Goal: Task Accomplishment & Management: Manage account settings

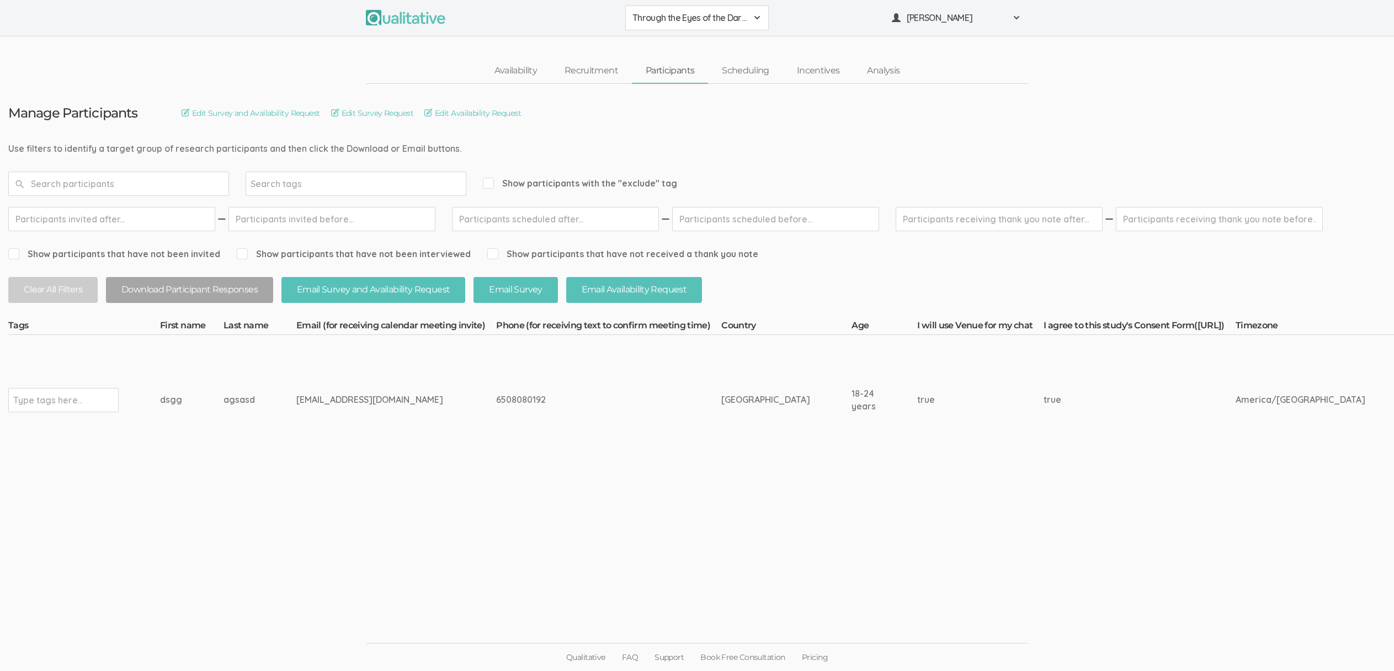
click at [683, 23] on span "Through the Eyes of the Dark Mother" at bounding box center [689, 18] width 115 height 13
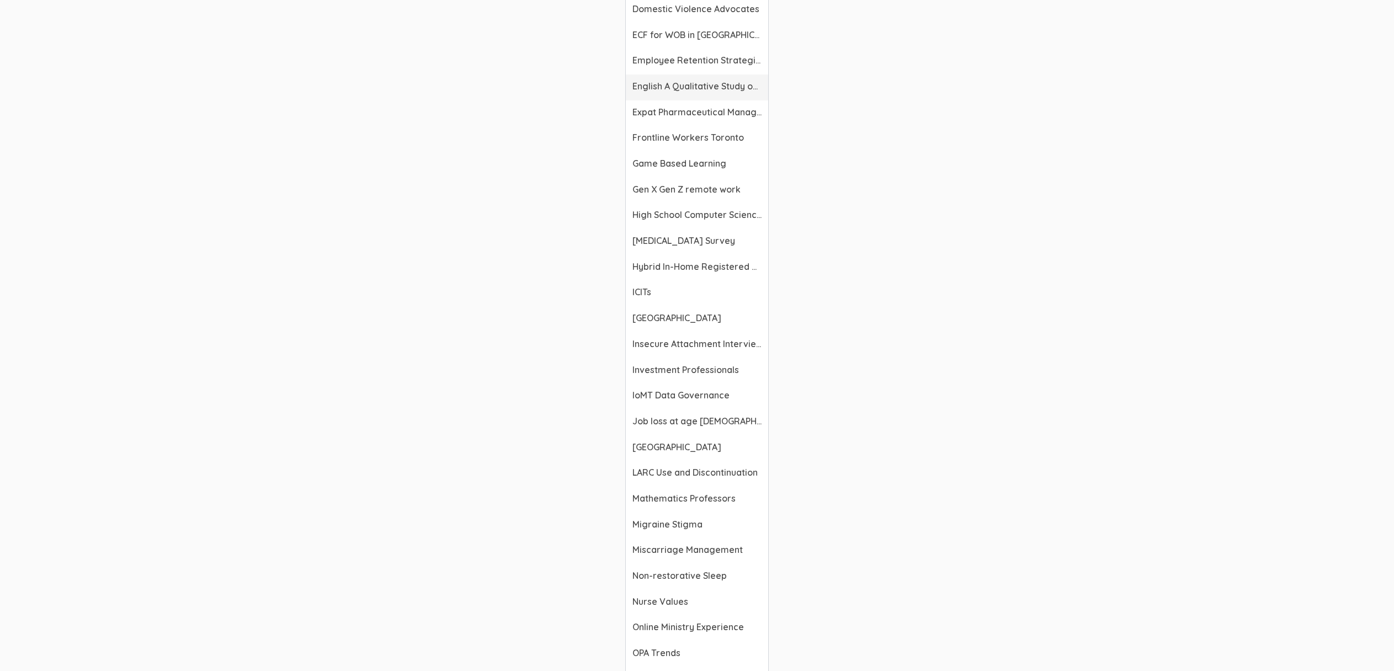
scroll to position [1083, 0]
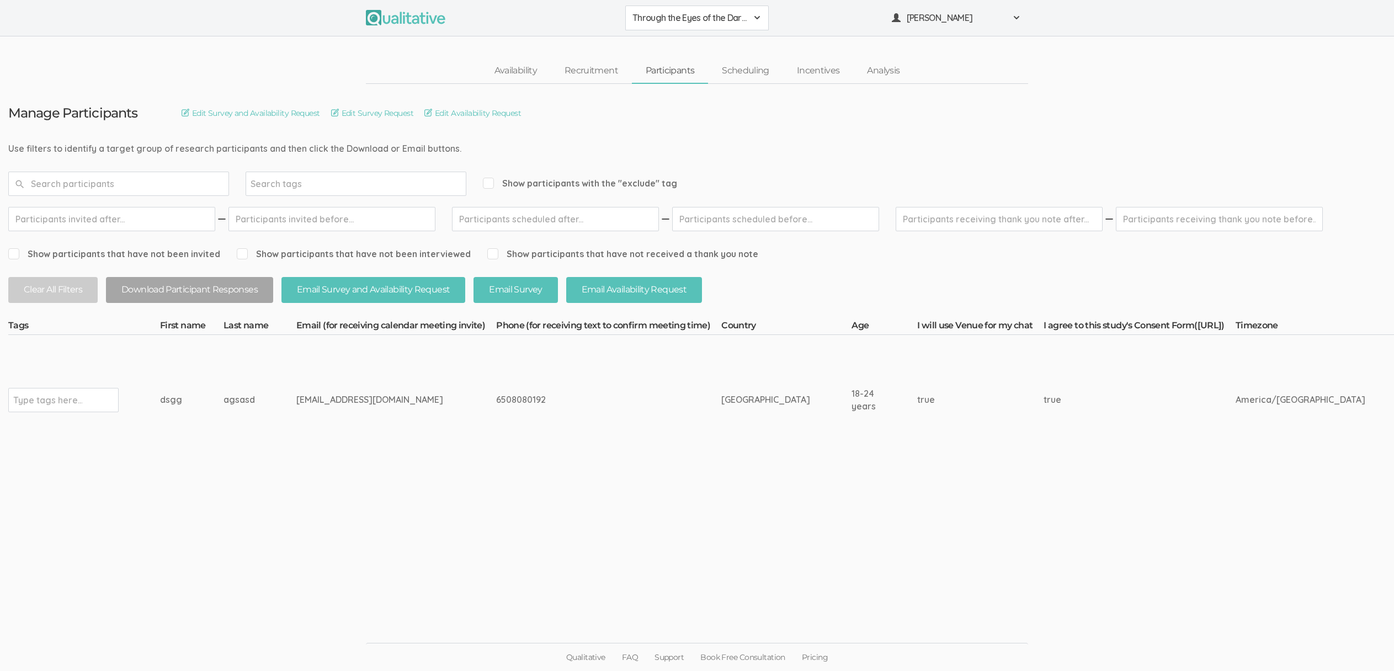
drag, startPoint x: 902, startPoint y: 388, endPoint x: 328, endPoint y: 394, distance: 573.9
click at [328, 394] on div "ericahstarks@gmail.com" at bounding box center [375, 399] width 158 height 13
drag, startPoint x: 326, startPoint y: 392, endPoint x: 522, endPoint y: 391, distance: 195.9
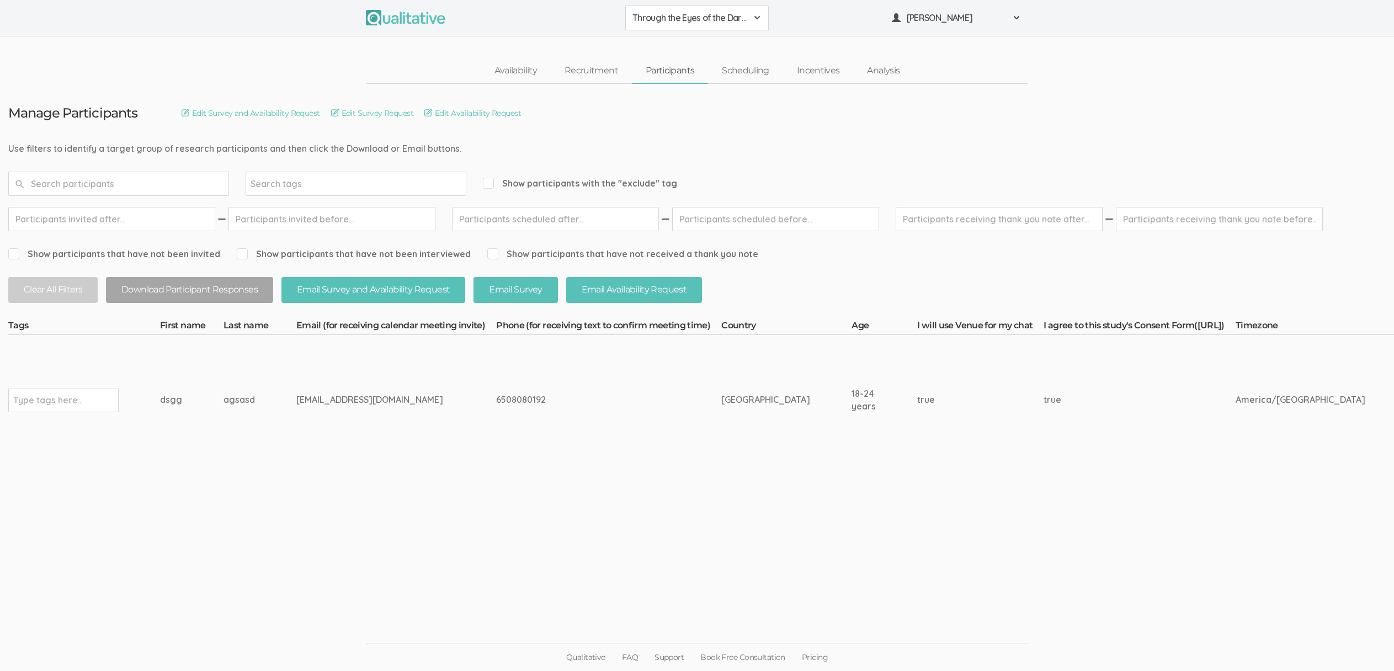
click at [522, 393] on div "6508080192" at bounding box center [588, 399] width 184 height 13
click at [709, 17] on span "Through the Eyes of the Dark Mother" at bounding box center [689, 18] width 115 height 13
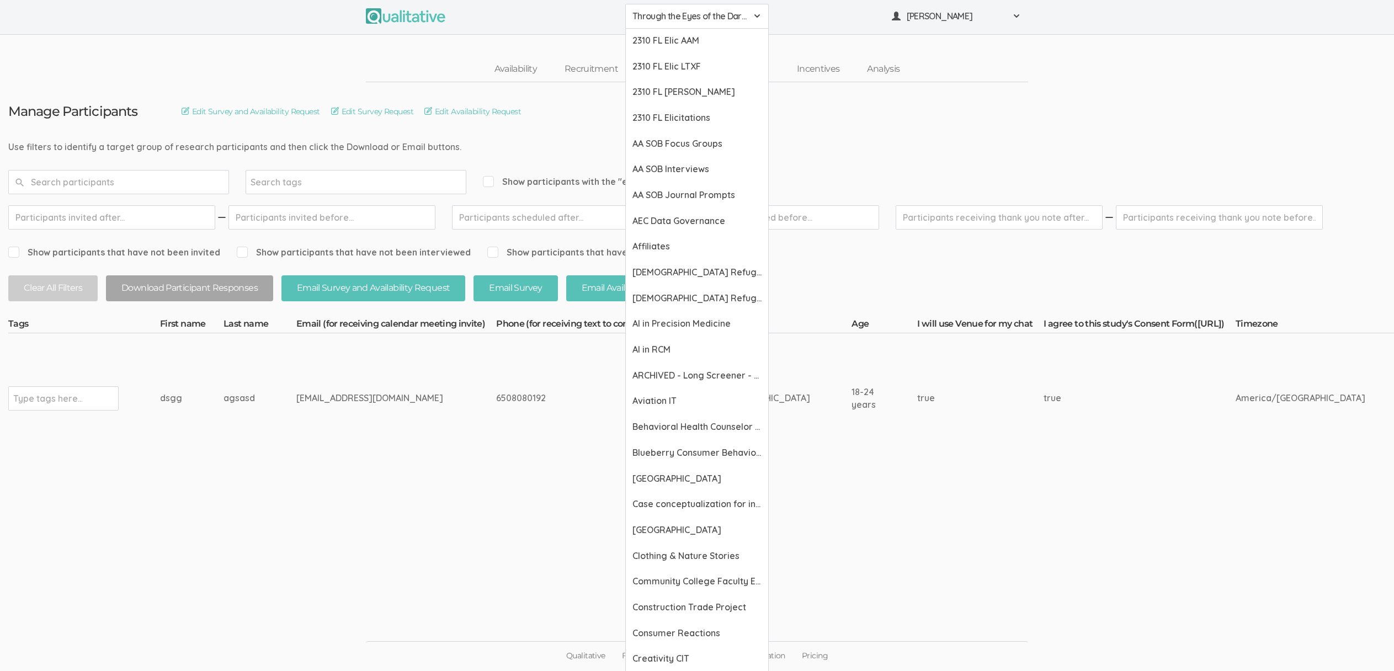
click at [157, 74] on div "Availability Recruitment Participants Scheduling Incentives Analysis" at bounding box center [697, 69] width 1394 height 25
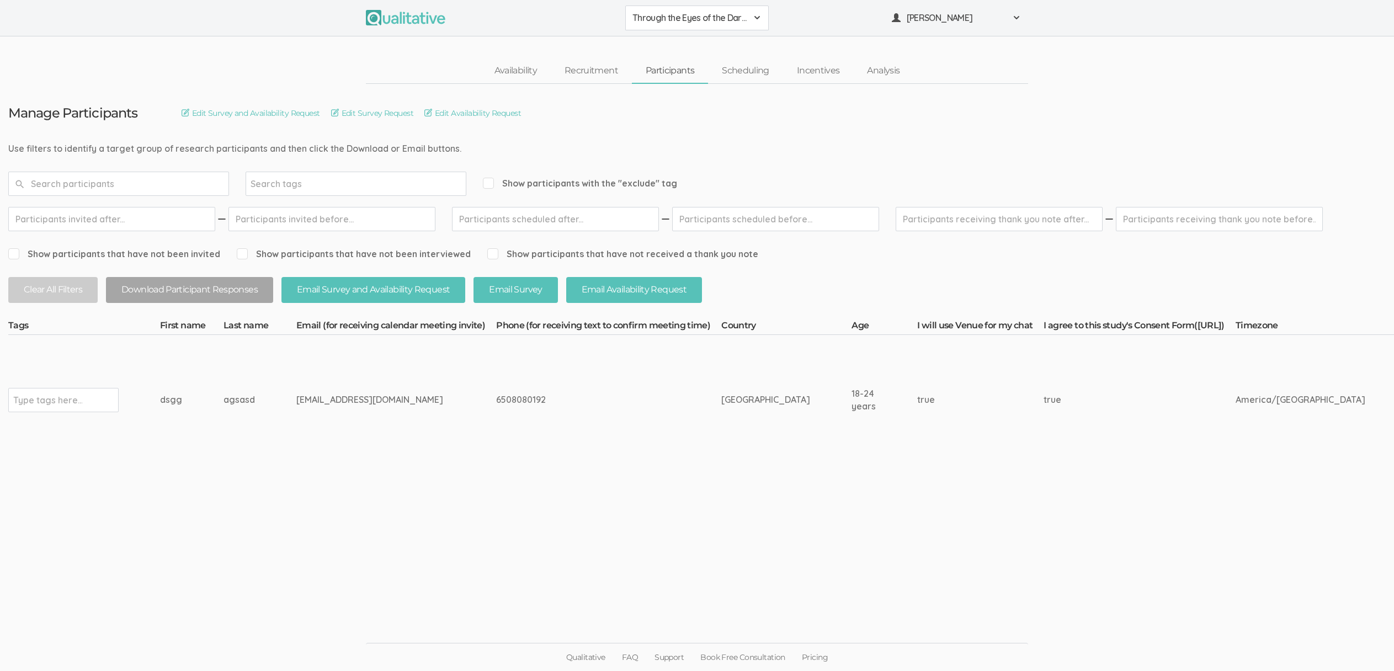
drag, startPoint x: 683, startPoint y: 15, endPoint x: 682, endPoint y: 30, distance: 14.9
click at [683, 16] on span "Through the Eyes of the Dark Mother" at bounding box center [689, 18] width 115 height 13
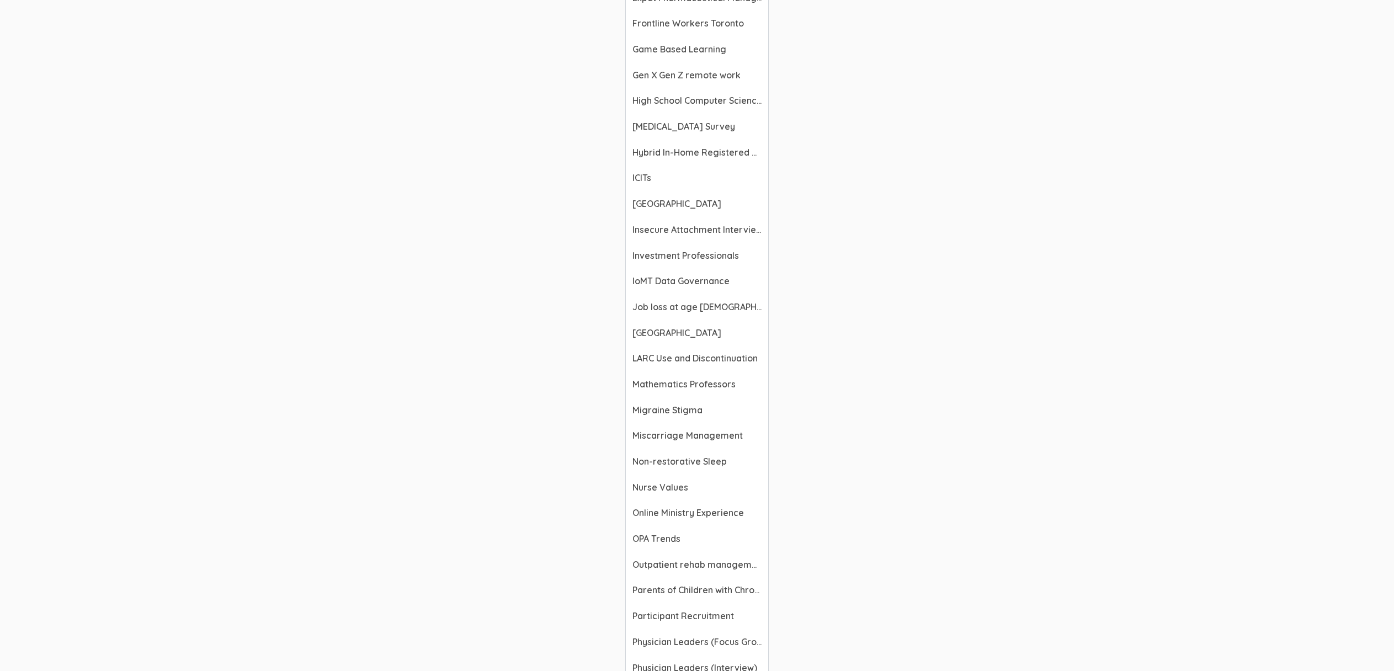
scroll to position [1052, 0]
click at [661, 565] on span "Outpatient rehab management of no shows and cancellations" at bounding box center [696, 562] width 129 height 13
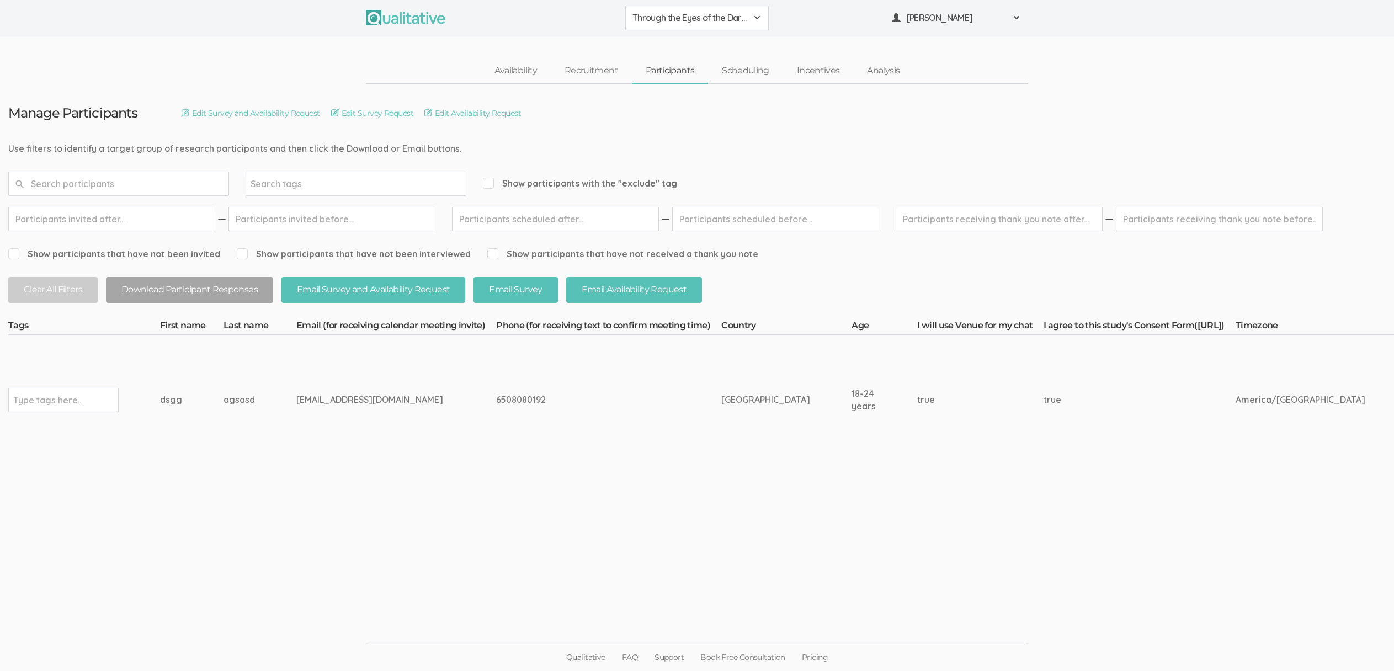
click at [329, 441] on td "ericahstarks@gmail.com" at bounding box center [396, 400] width 200 height 130
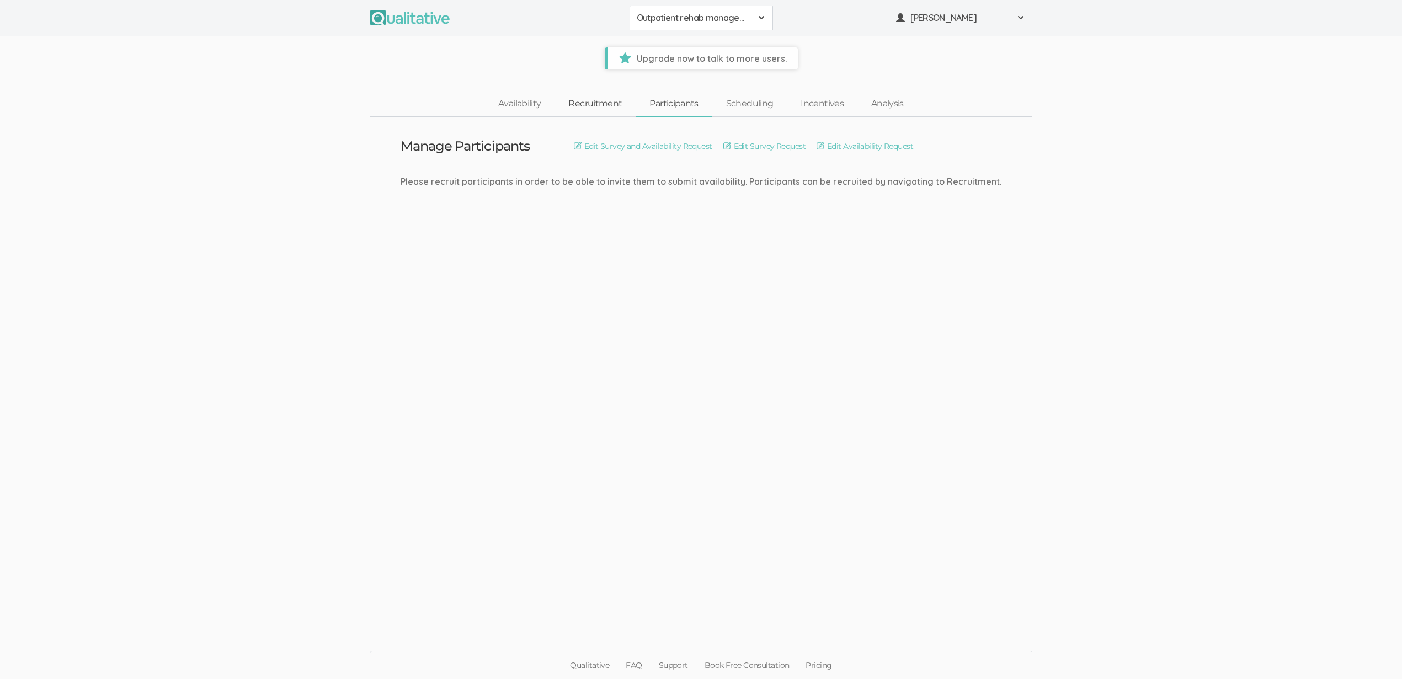
click at [600, 101] on link "Recruitment" at bounding box center [595, 104] width 81 height 24
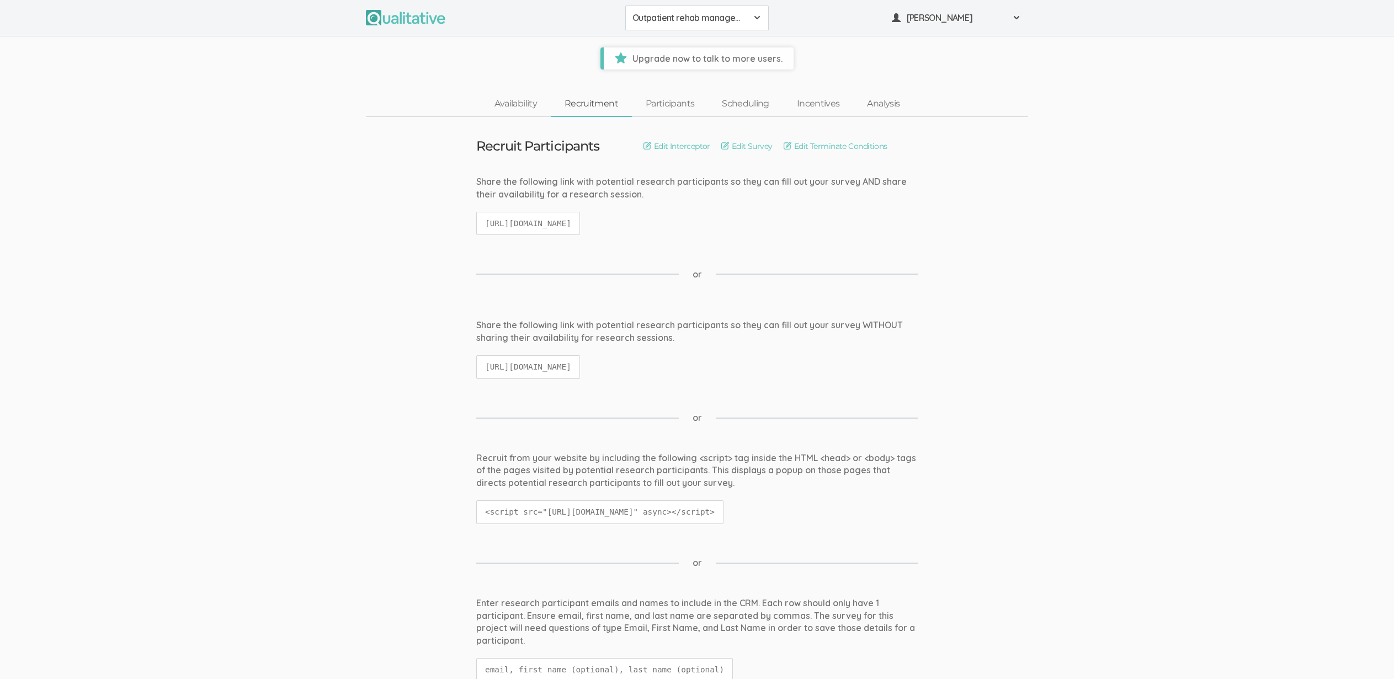
click at [599, 103] on link "Recruitment" at bounding box center [591, 104] width 81 height 24
click at [275, 341] on ui-view "Share the following link with potential research participants so they can fill …" at bounding box center [697, 354] width 1394 height 71
click at [739, 143] on link "Edit Survey" at bounding box center [746, 146] width 51 height 12
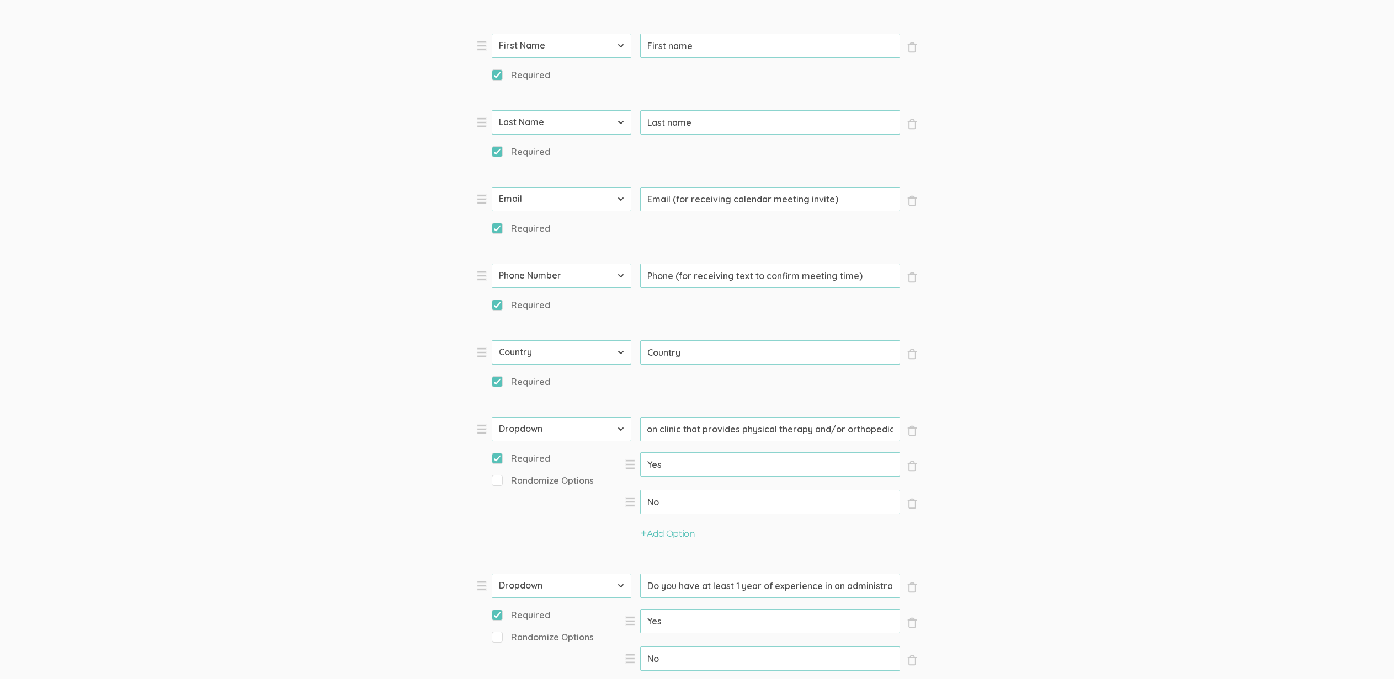
scroll to position [0, 273]
drag, startPoint x: 811, startPoint y: 431, endPoint x: 831, endPoint y: 428, distance: 20.7
click at [831, 428] on input "Are you currently employed in an outpatient rehabilitation clinic that provides…" at bounding box center [770, 429] width 260 height 24
click at [1077, 376] on form "Question text can be formatted using Markdown syntax. Enabled Title [Incentive …" at bounding box center [697, 526] width 1394 height 1624
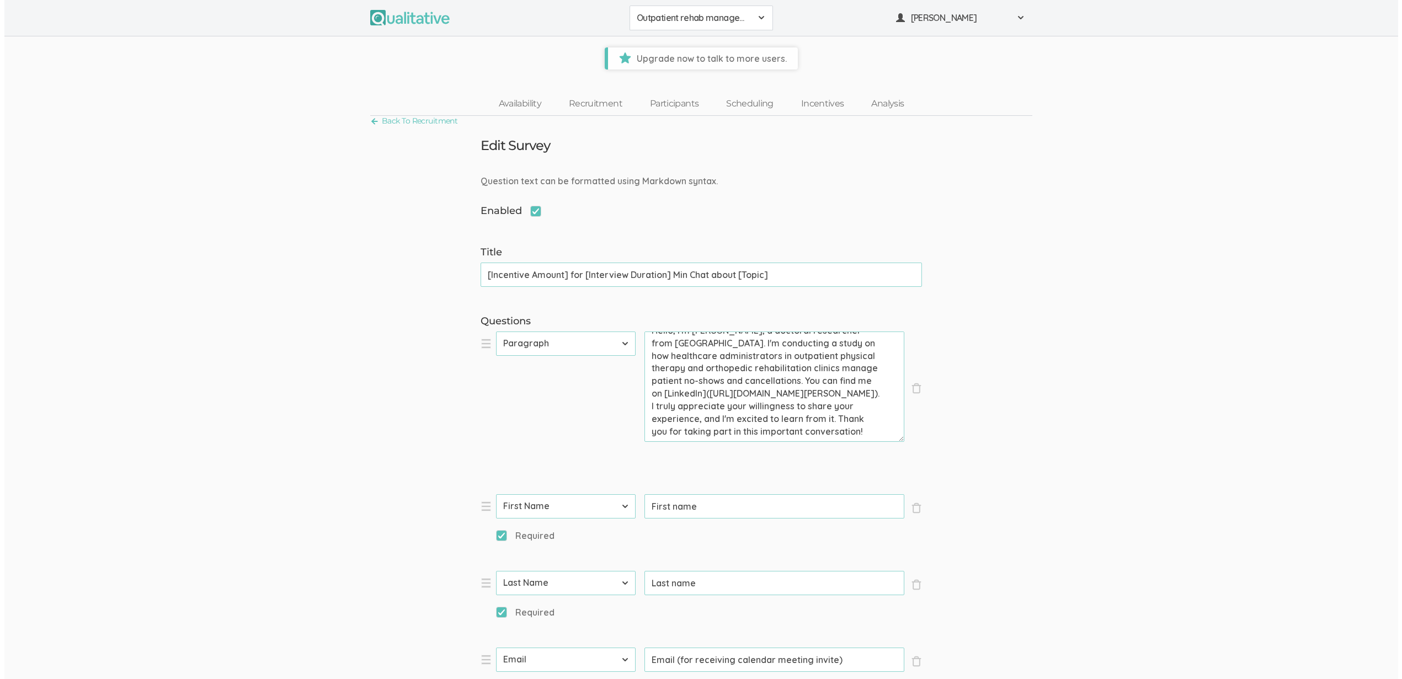
scroll to position [0, 0]
click at [664, 99] on link "Participants" at bounding box center [670, 104] width 76 height 24
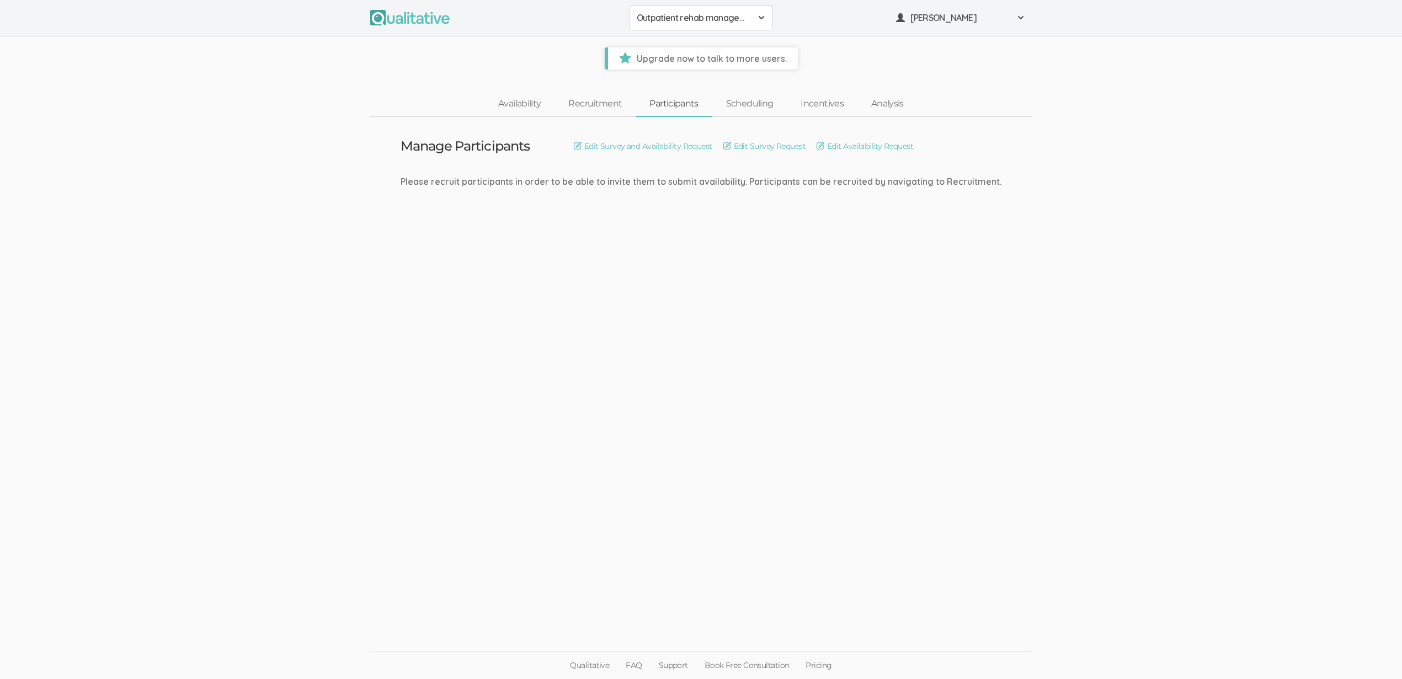
drag, startPoint x: 488, startPoint y: 183, endPoint x: 937, endPoint y: 180, distance: 449.2
click at [937, 180] on div "Please recruit participants in order to be able to invite them to submit availa…" at bounding box center [701, 181] width 601 height 13
drag, startPoint x: 962, startPoint y: 180, endPoint x: 494, endPoint y: 180, distance: 468.5
click at [494, 180] on div "Please recruit participants in order to be able to invite them to submit availa…" at bounding box center [701, 181] width 601 height 13
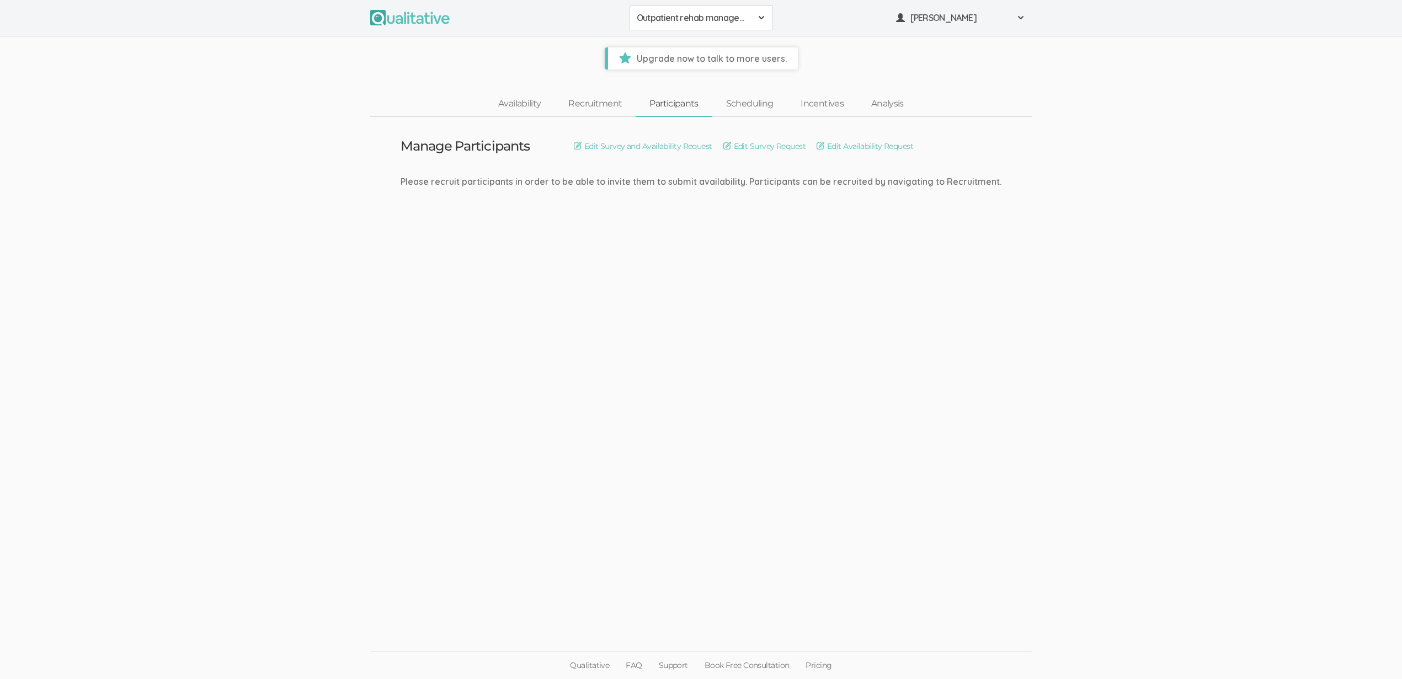
click at [494, 180] on div "Please recruit participants in order to be able to invite them to submit availa…" at bounding box center [701, 181] width 601 height 13
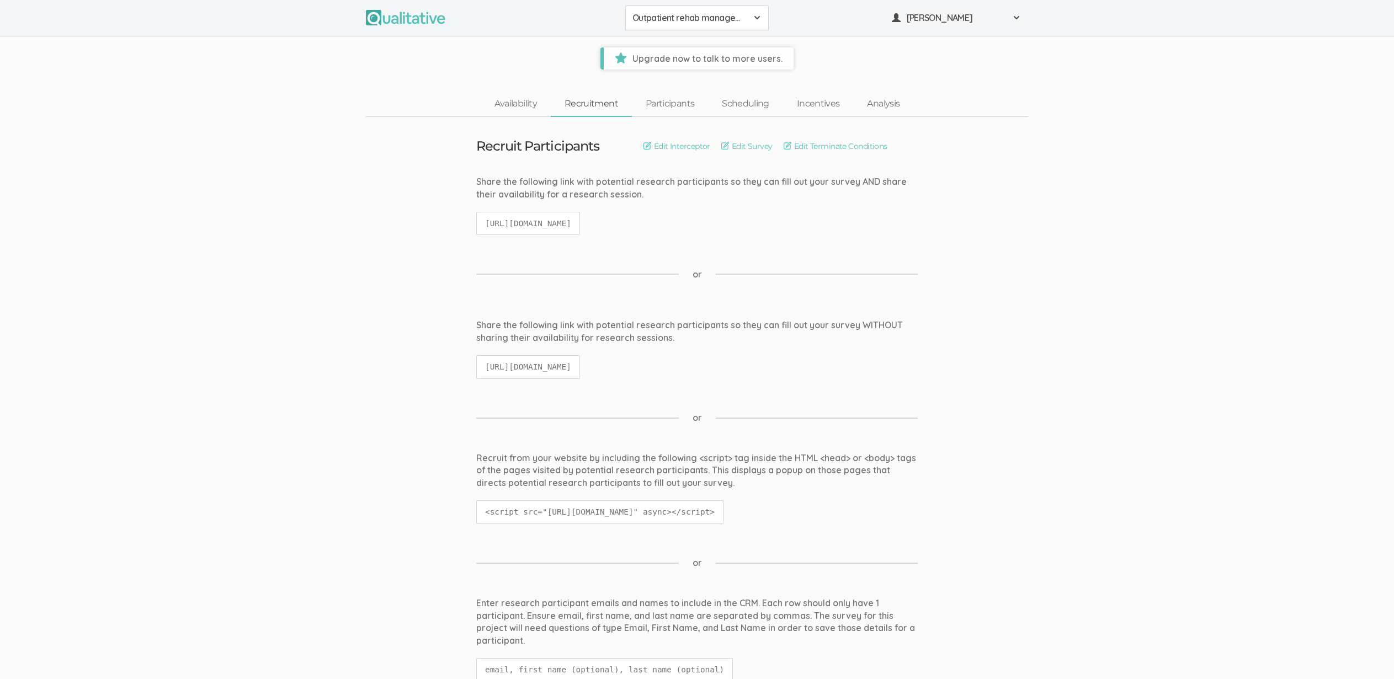
click at [568, 224] on code "[URL][DOMAIN_NAME]" at bounding box center [528, 224] width 104 height 24
click at [568, 223] on code "[URL][DOMAIN_NAME]" at bounding box center [528, 224] width 104 height 24
copy ui-view "[URL][DOMAIN_NAME]"
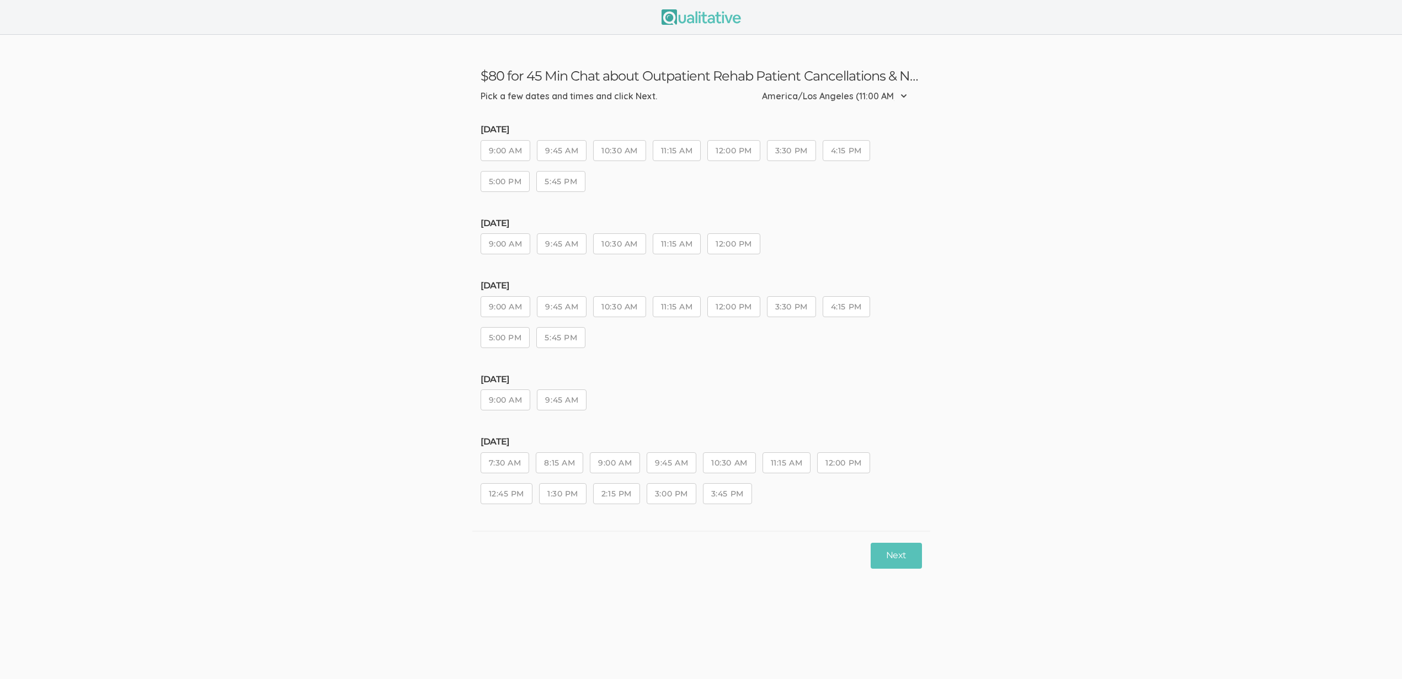
click at [617, 301] on button "10:30 AM" at bounding box center [619, 306] width 52 height 21
click at [713, 303] on button "12:00 PM" at bounding box center [733, 306] width 52 height 21
click at [915, 557] on button "Next" at bounding box center [896, 556] width 51 height 26
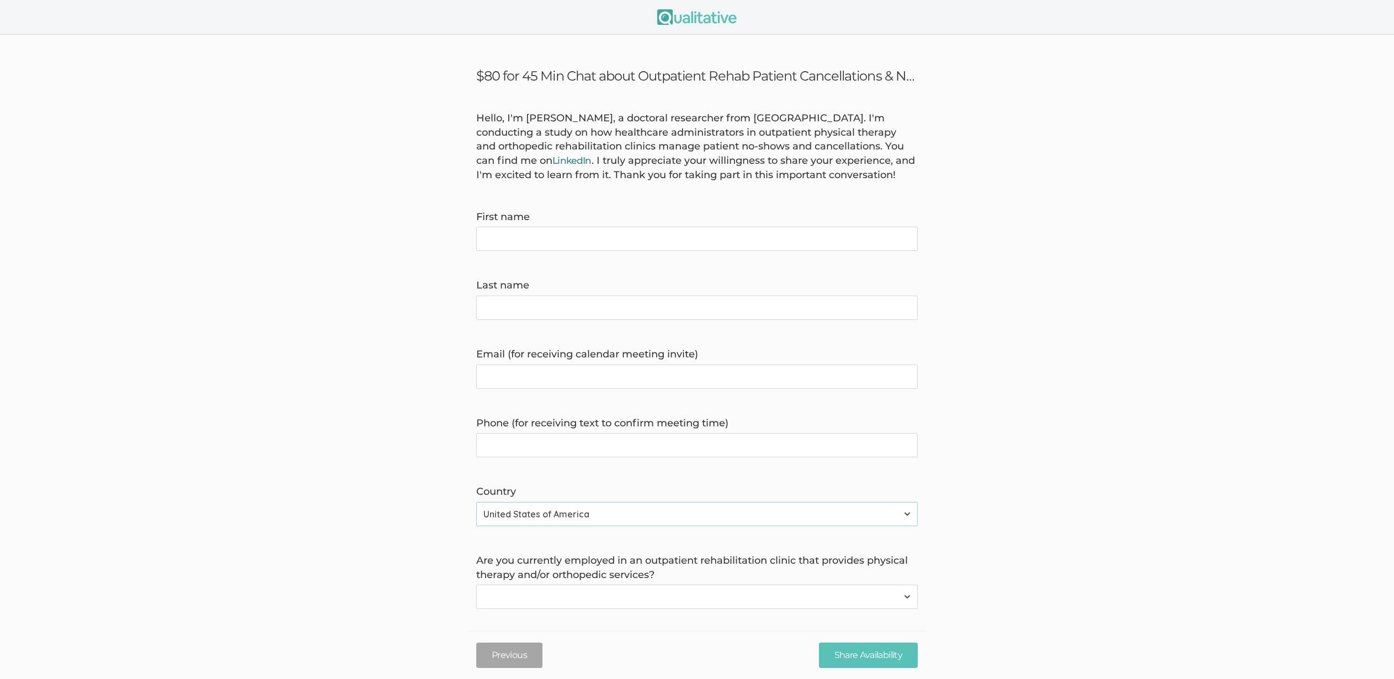
click at [552, 155] on link "LinkedIn" at bounding box center [571, 160] width 39 height 11
click at [552, 157] on link "LinkedIn" at bounding box center [571, 160] width 39 height 11
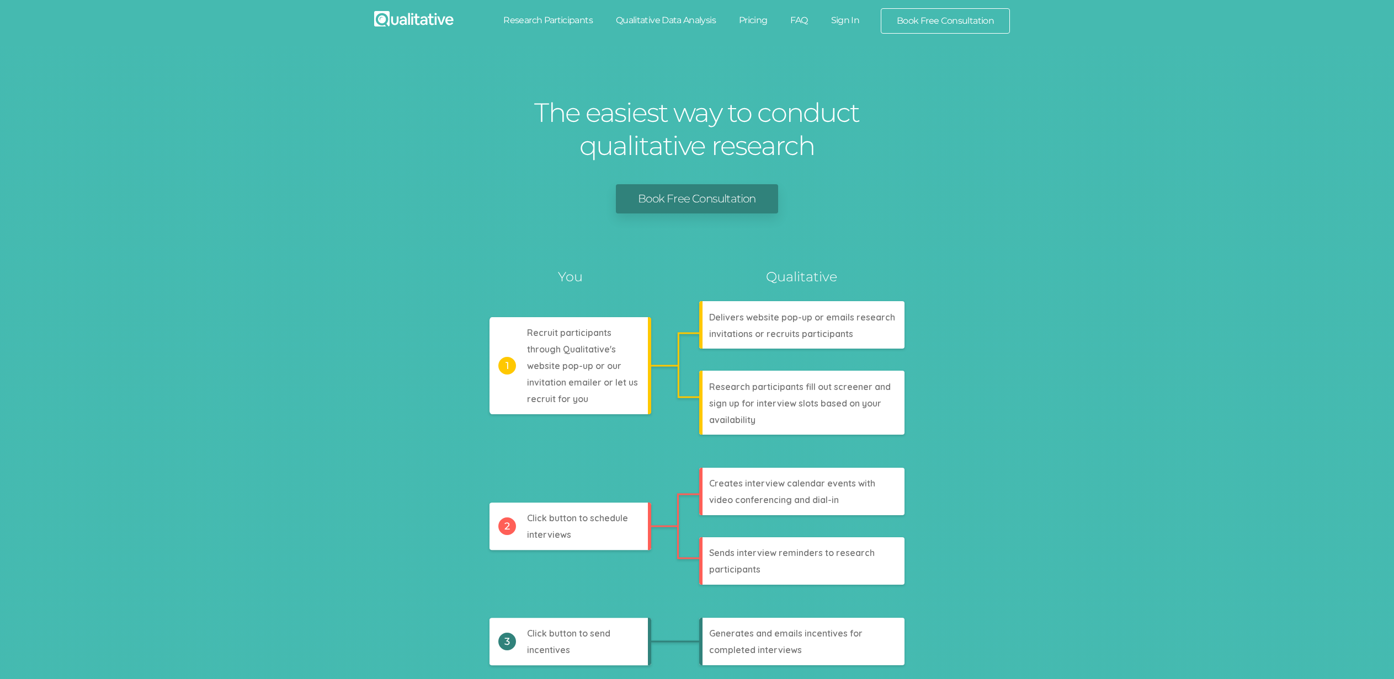
click at [391, 170] on div "The easiest way to conduct qualitative research Book Free Consultation Analyzes…" at bounding box center [697, 486] width 1394 height 881
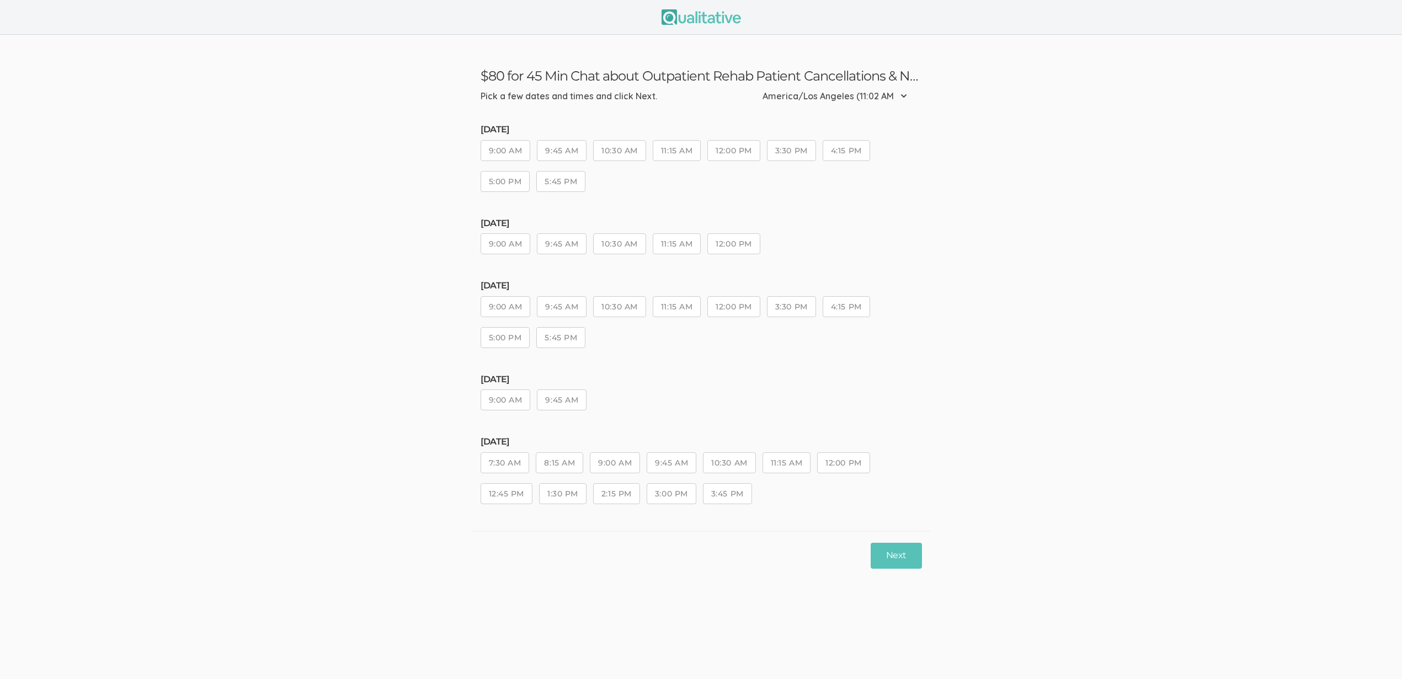
click at [603, 310] on button "10:30 AM" at bounding box center [619, 306] width 52 height 21
click at [686, 318] on div "Wednesday, Sep 17 9:00 AM 9:45 AM 10:30 AM 11:15 AM 12:00 PM 3:30 PM 4:15 PM 5:…" at bounding box center [701, 319] width 441 height 77
click at [891, 563] on button "Next" at bounding box center [896, 556] width 51 height 26
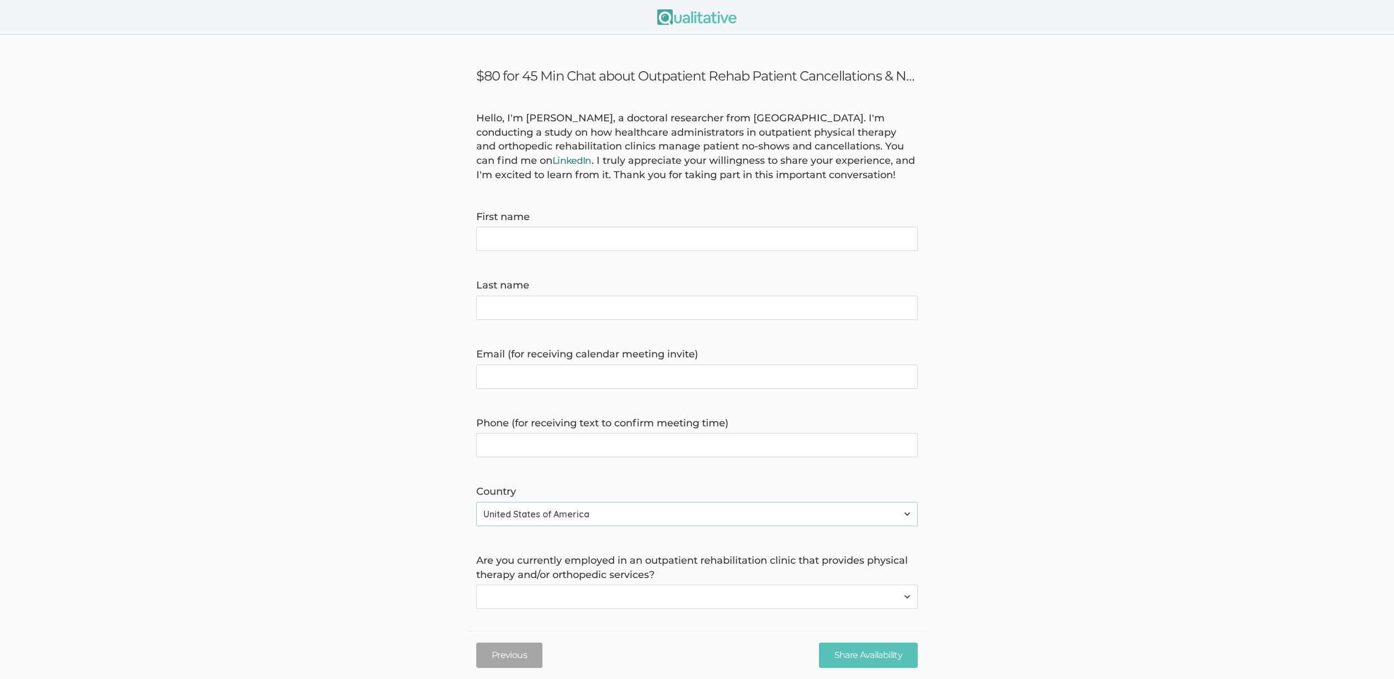
click at [552, 161] on link "LinkedIn" at bounding box center [571, 160] width 39 height 11
click at [633, 69] on h3 "$80 for 45 Min Chat about Outpatient Rehab Patient Cancellations & No-shows" at bounding box center [696, 76] width 441 height 16
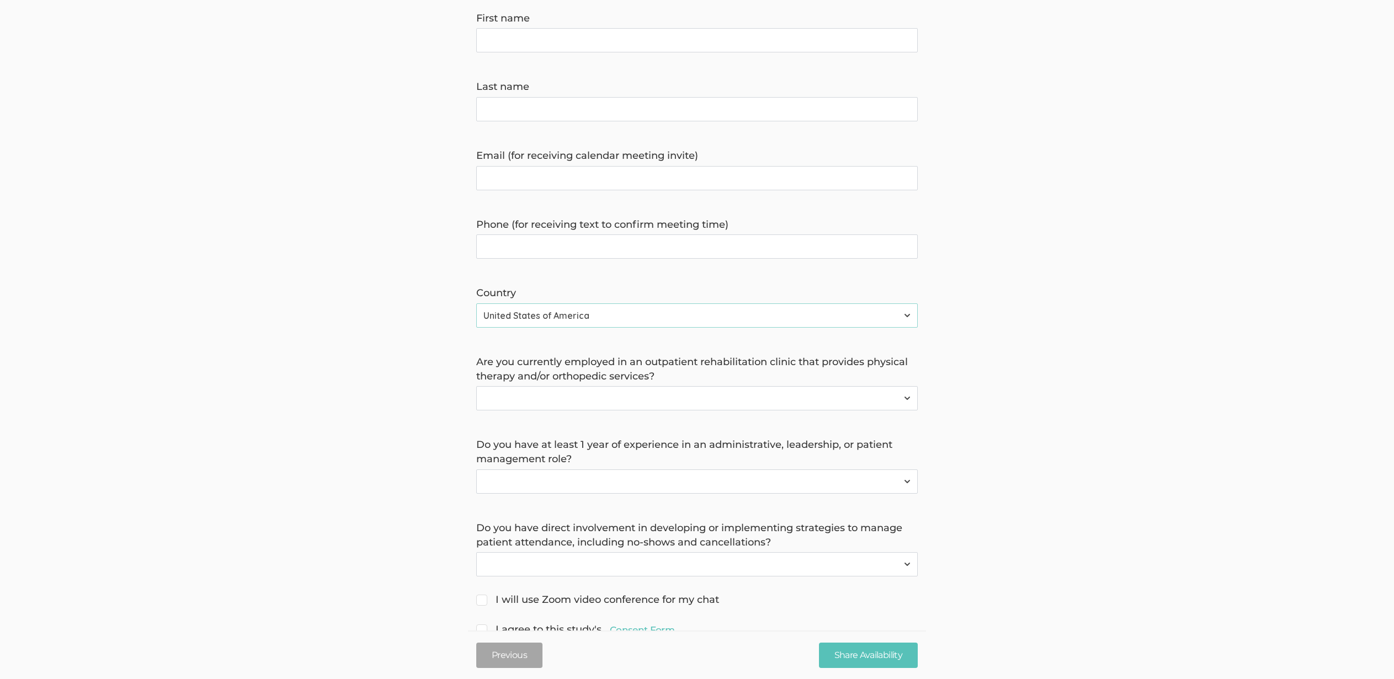
scroll to position [201, 0]
click at [601, 359] on label "Are you currently employed in an outpatient rehabilitation clinic that provides…" at bounding box center [696, 367] width 441 height 28
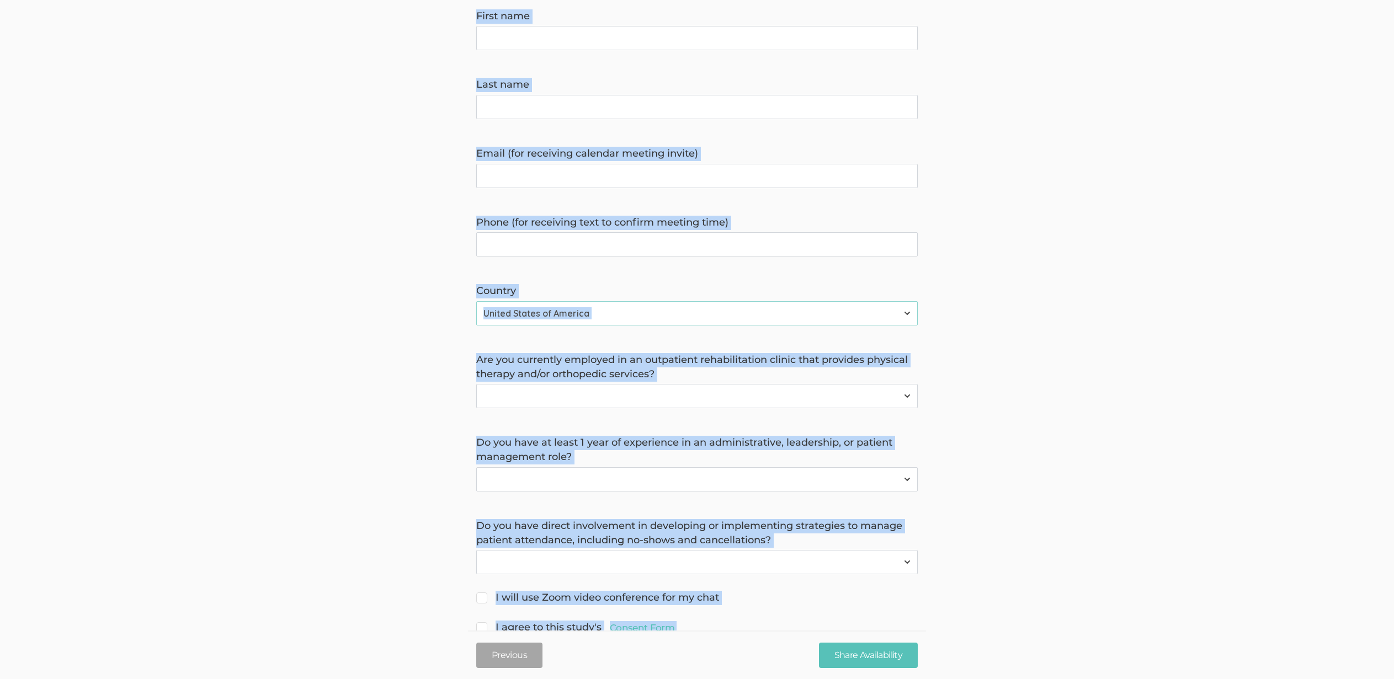
copy ui-view "$80 for 45 Min Chat about Outpatient Rehab Patient Cancellations & No-shows Hel…"
click at [1114, 332] on form "Hello, I'm Misty Banks, a doctoral researcher from Capella University. I'm cond…" at bounding box center [697, 274] width 1394 height 726
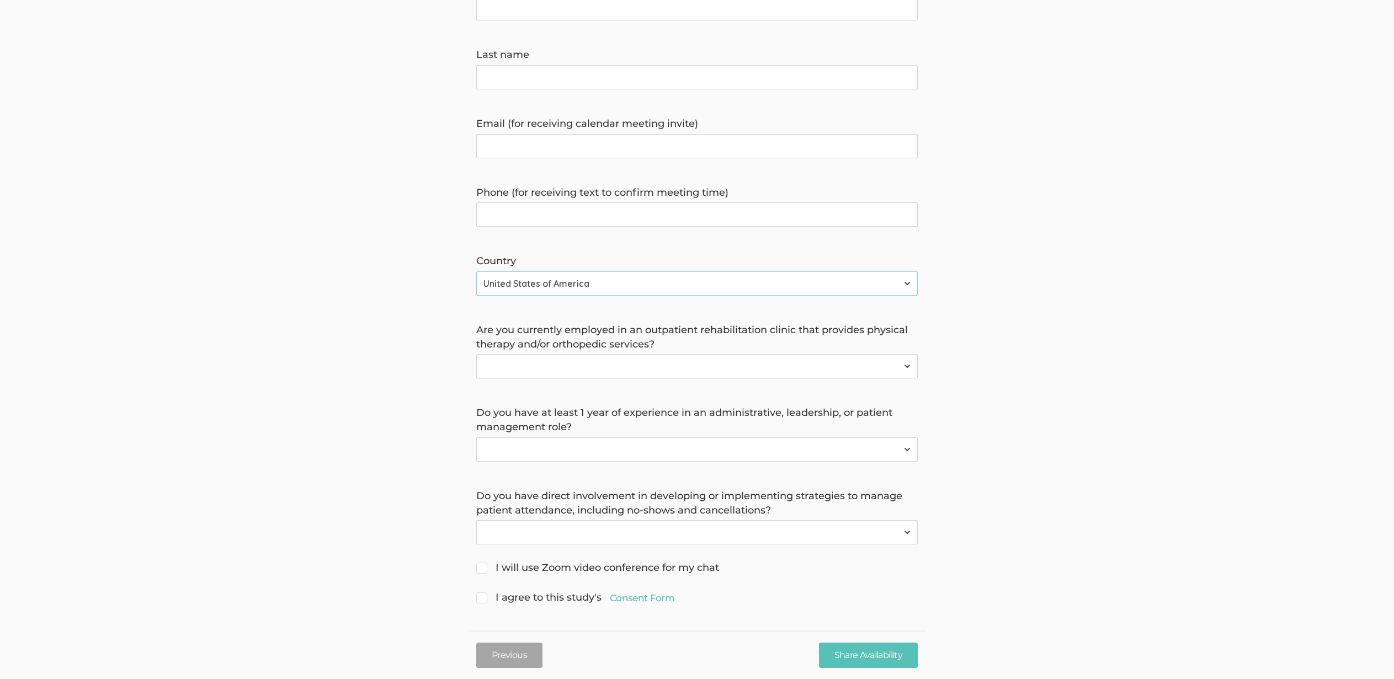
scroll to position [235, 0]
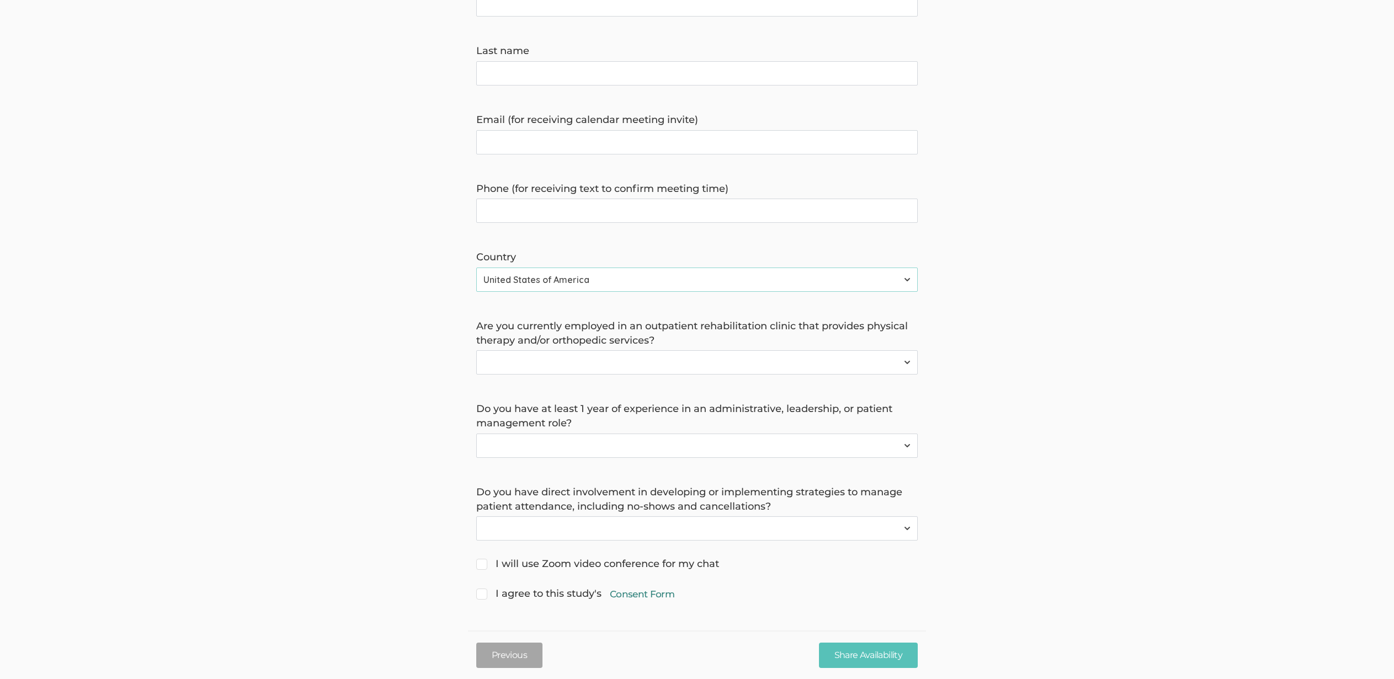
click at [645, 593] on link "Consent Form" at bounding box center [642, 594] width 65 height 13
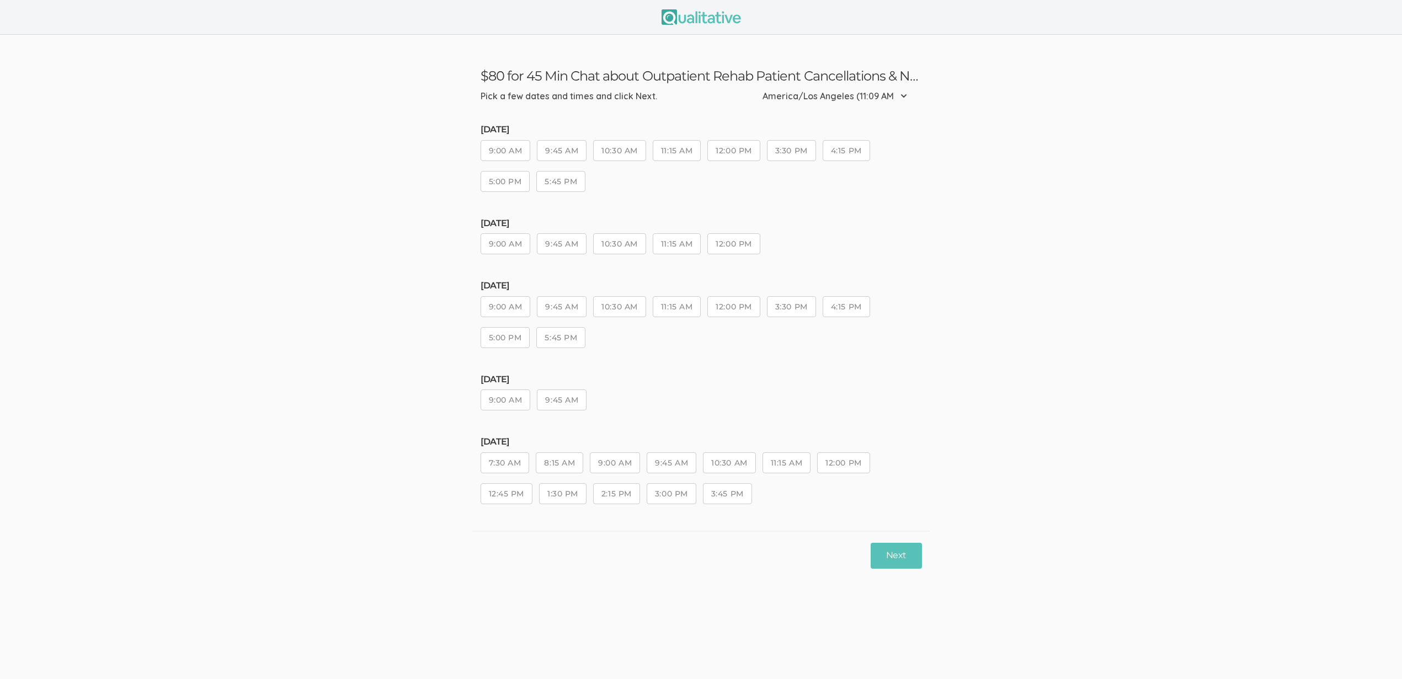
drag, startPoint x: 723, startPoint y: 491, endPoint x: 736, endPoint y: 497, distance: 14.3
click at [723, 491] on button "3:45 PM" at bounding box center [727, 493] width 49 height 21
click at [911, 558] on button "Next" at bounding box center [896, 556] width 51 height 26
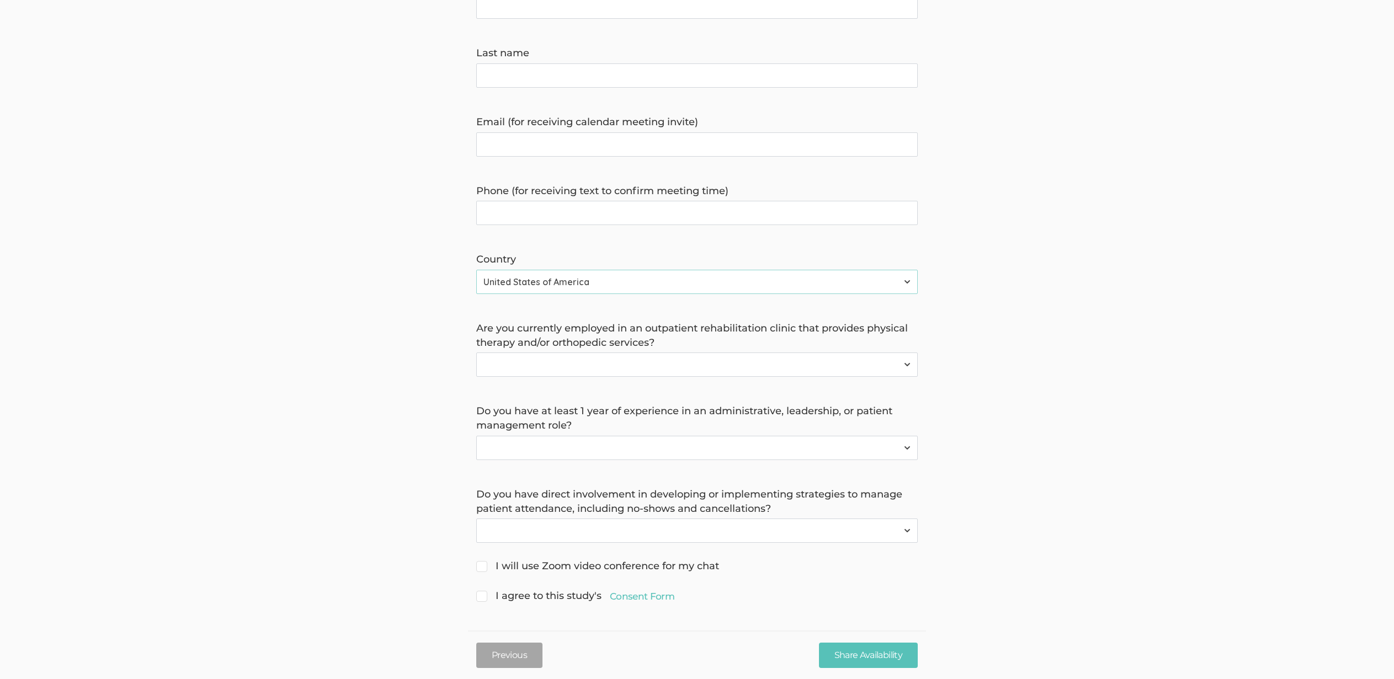
scroll to position [235, 0]
click at [657, 592] on link "Consent Form" at bounding box center [642, 594] width 65 height 13
click at [226, 366] on form "Hello, I'm Misty Banks, a doctoral researcher from Capella University. I'm cond…" at bounding box center [697, 240] width 1394 height 726
click at [384, 398] on form "Hello, I'm Misty Banks, a doctoral researcher from Capella University. I'm cond…" at bounding box center [697, 240] width 1394 height 726
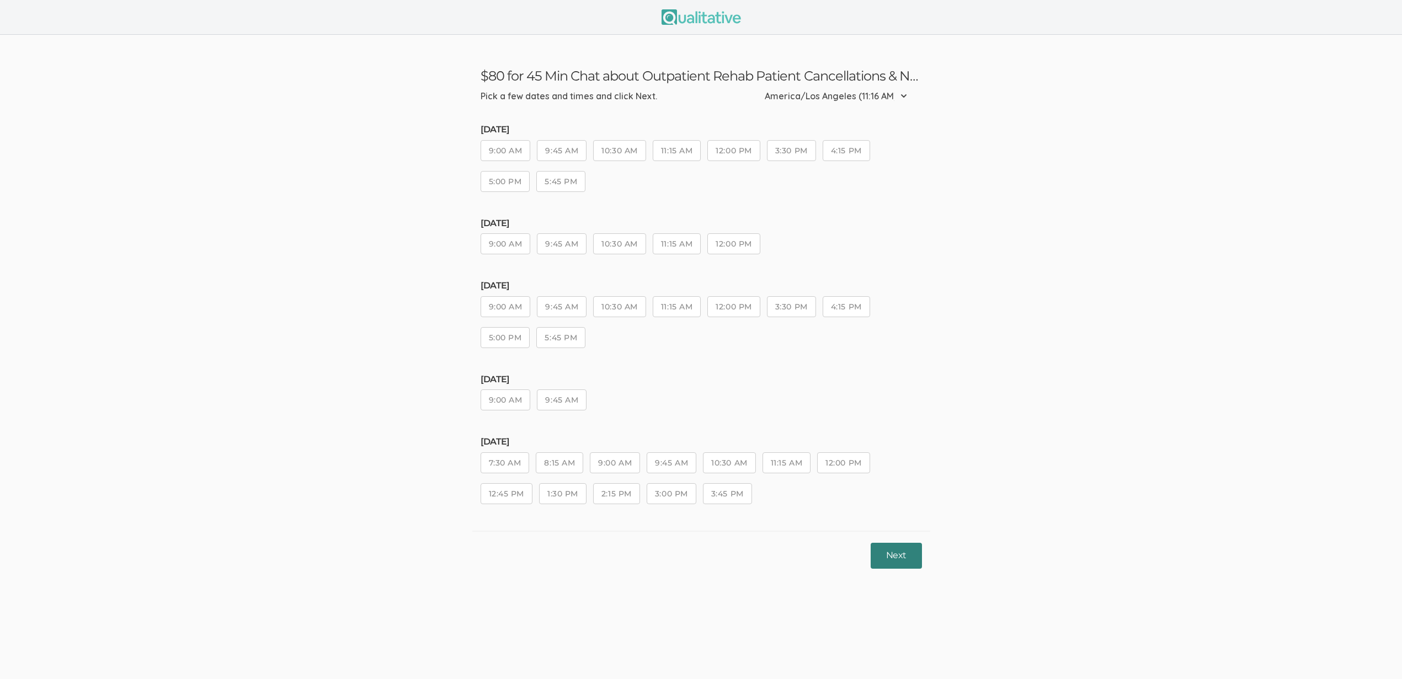
click at [897, 556] on button "Next" at bounding box center [896, 556] width 51 height 26
click at [731, 494] on button "3:45 PM" at bounding box center [727, 493] width 49 height 21
click at [653, 496] on button "3:00 PM" at bounding box center [672, 493] width 50 height 21
click at [891, 553] on button "Next" at bounding box center [896, 556] width 51 height 26
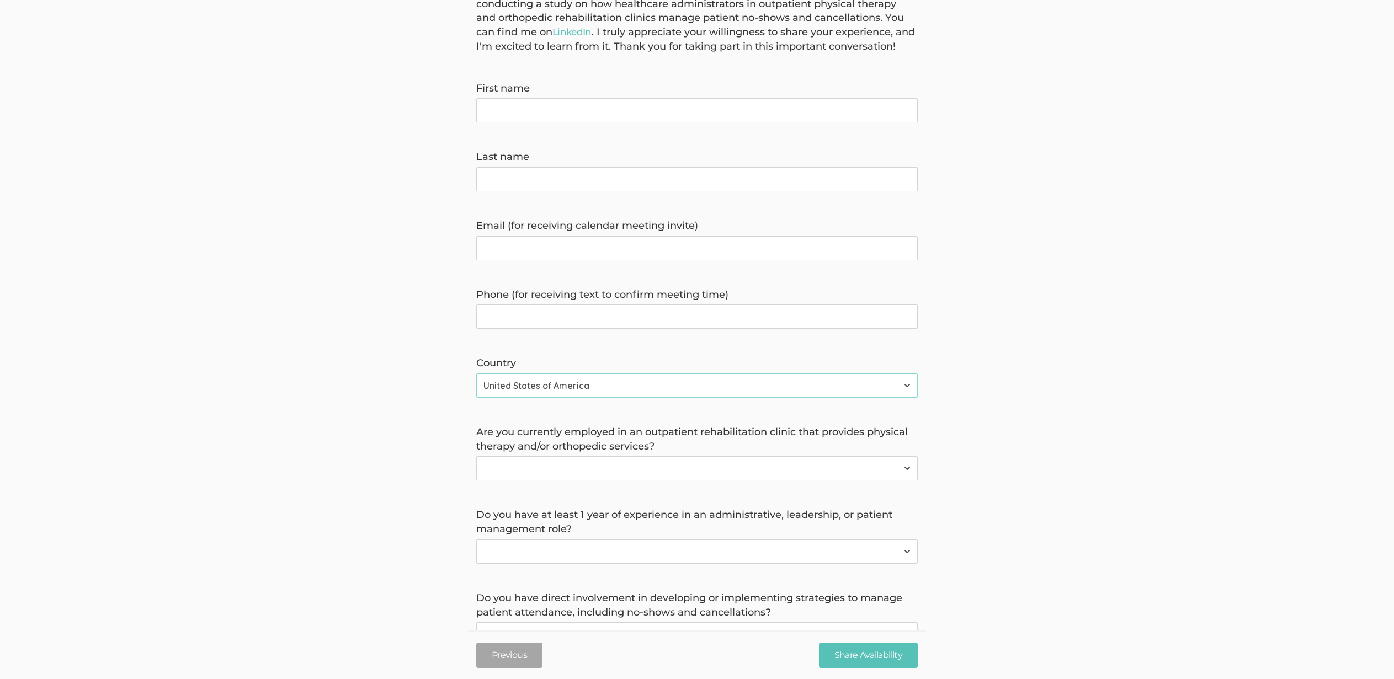
scroll to position [235, 0]
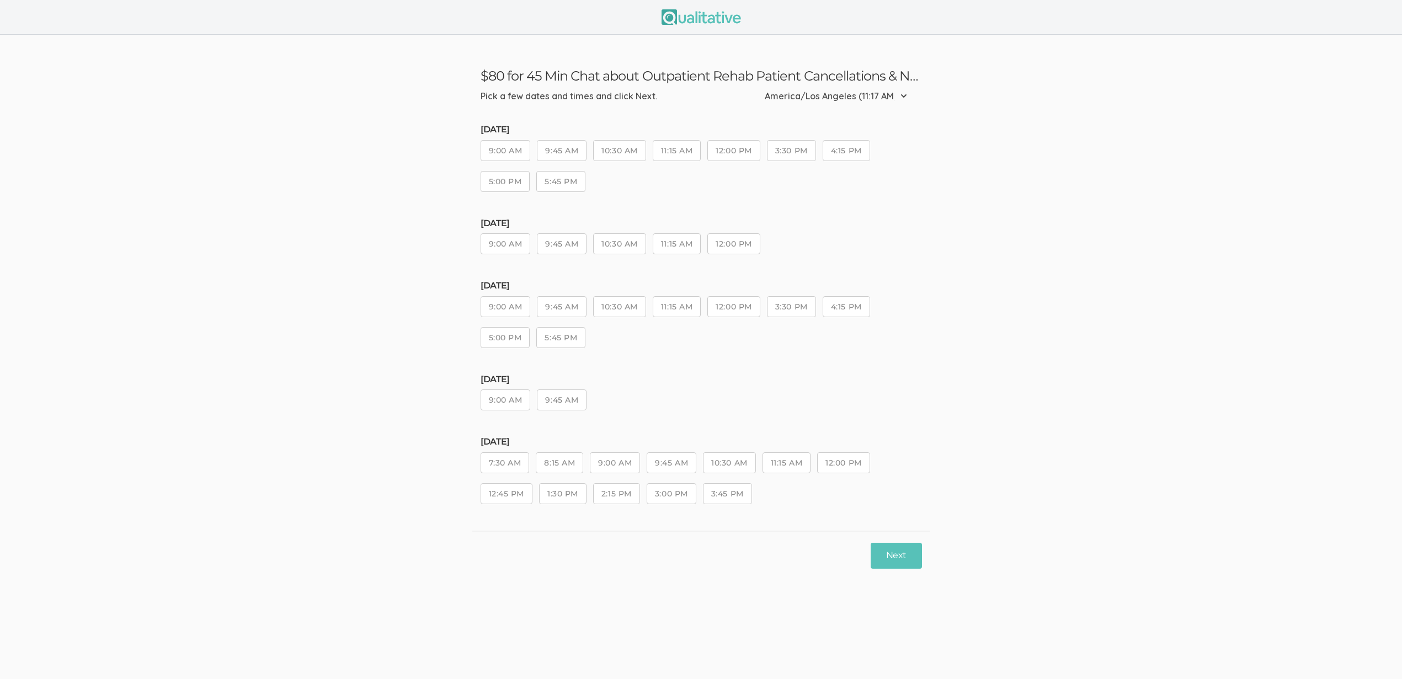
click at [707, 494] on button "3:45 PM" at bounding box center [727, 493] width 49 height 21
click at [885, 552] on button "Next" at bounding box center [896, 556] width 51 height 26
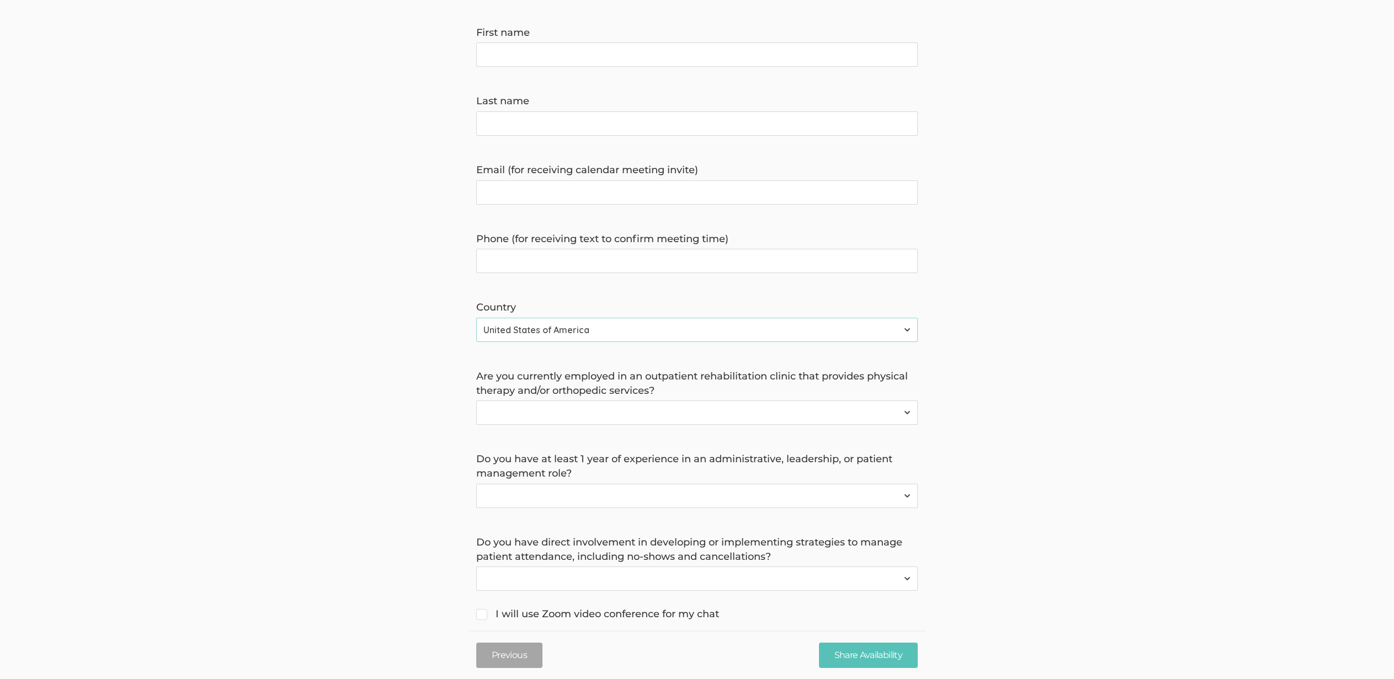
scroll to position [235, 0]
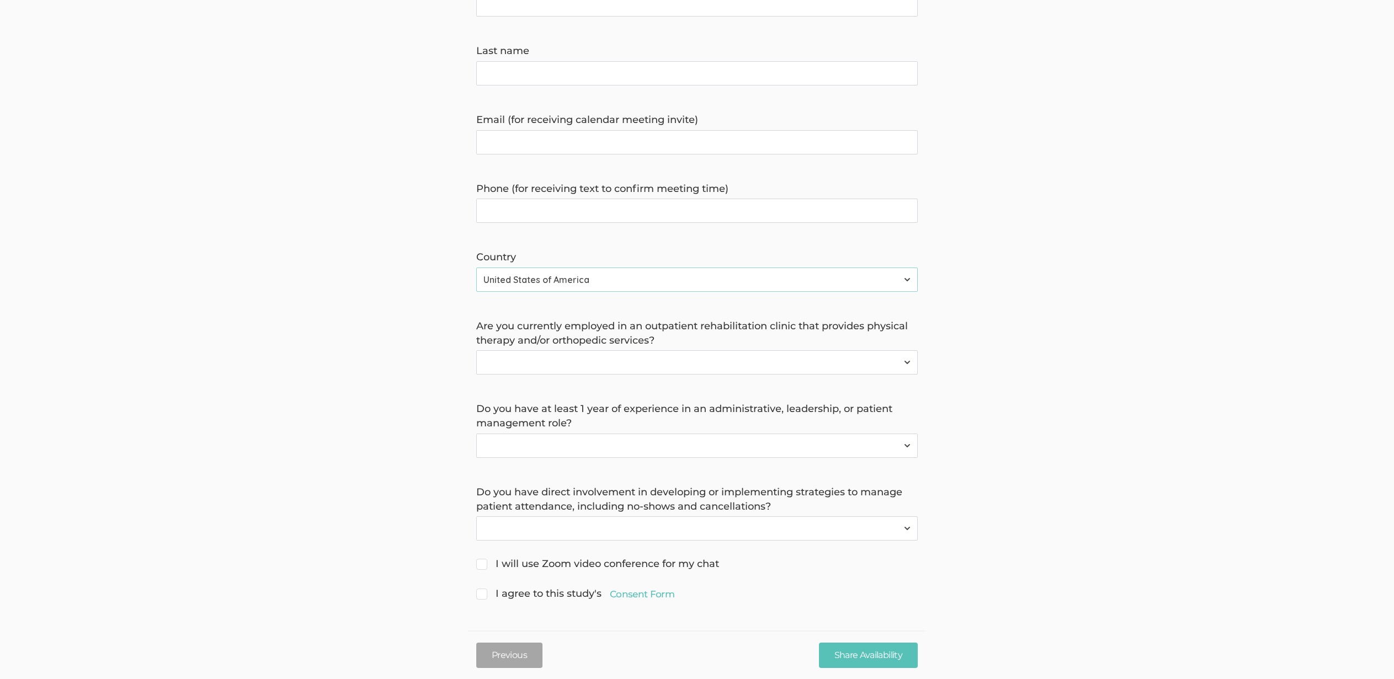
click at [314, 289] on form "Hello, I'm [PERSON_NAME], a doctoral researcher from [GEOGRAPHIC_DATA]. I'm con…" at bounding box center [697, 240] width 1394 height 726
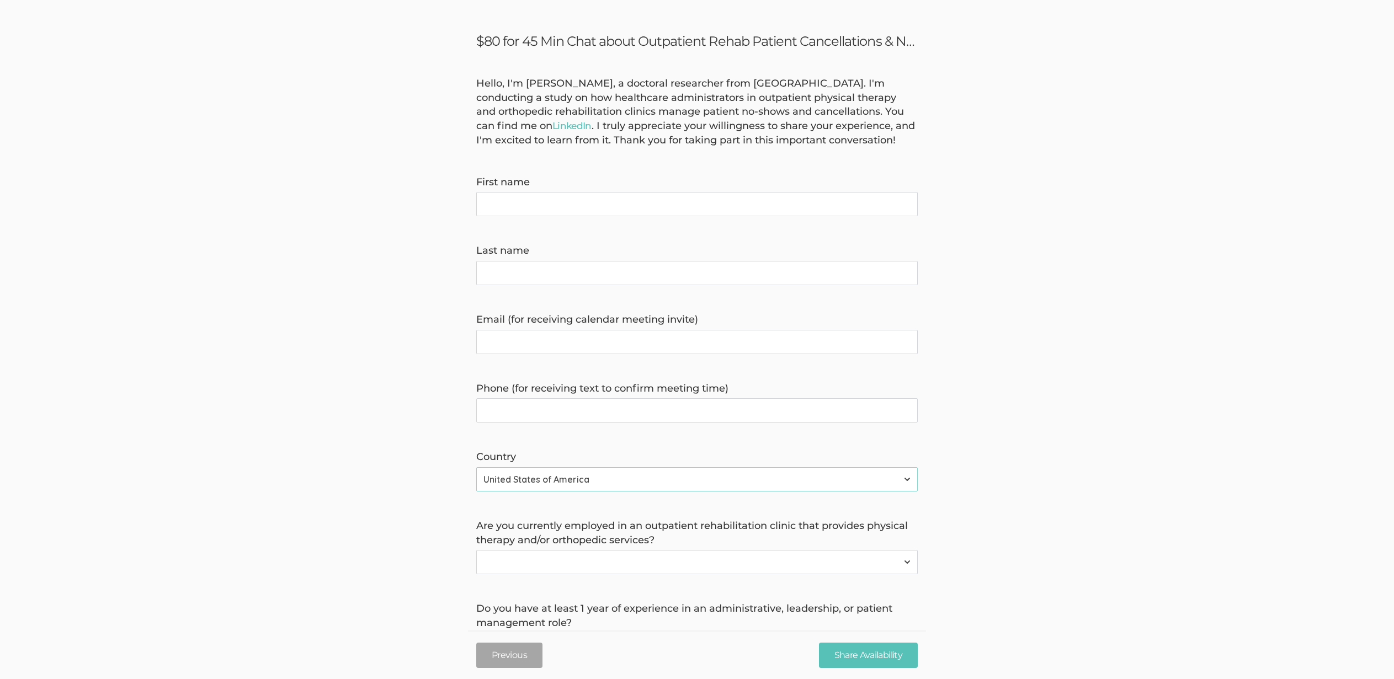
scroll to position [0, 0]
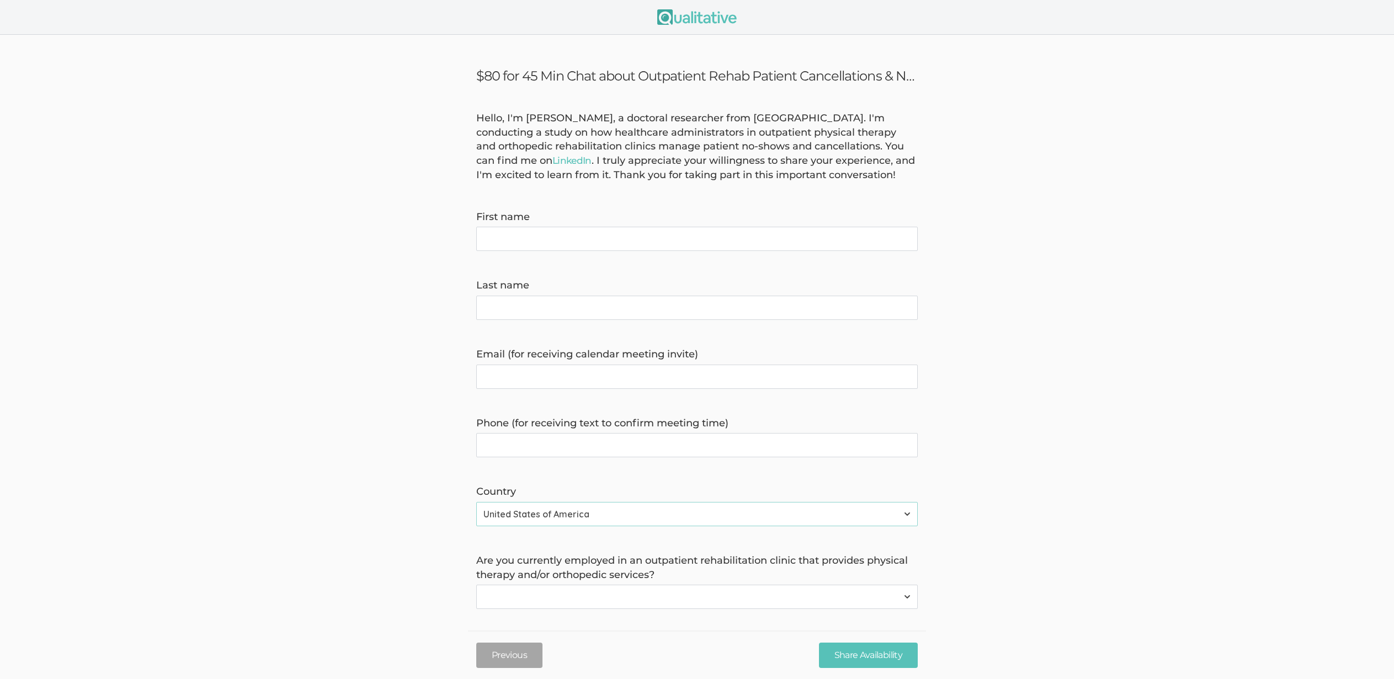
click at [473, 256] on form "Hello, I'm [PERSON_NAME], a doctoral researcher from [GEOGRAPHIC_DATA]. I'm con…" at bounding box center [697, 474] width 1394 height 726
click at [552, 157] on link "LinkedIn" at bounding box center [571, 160] width 39 height 11
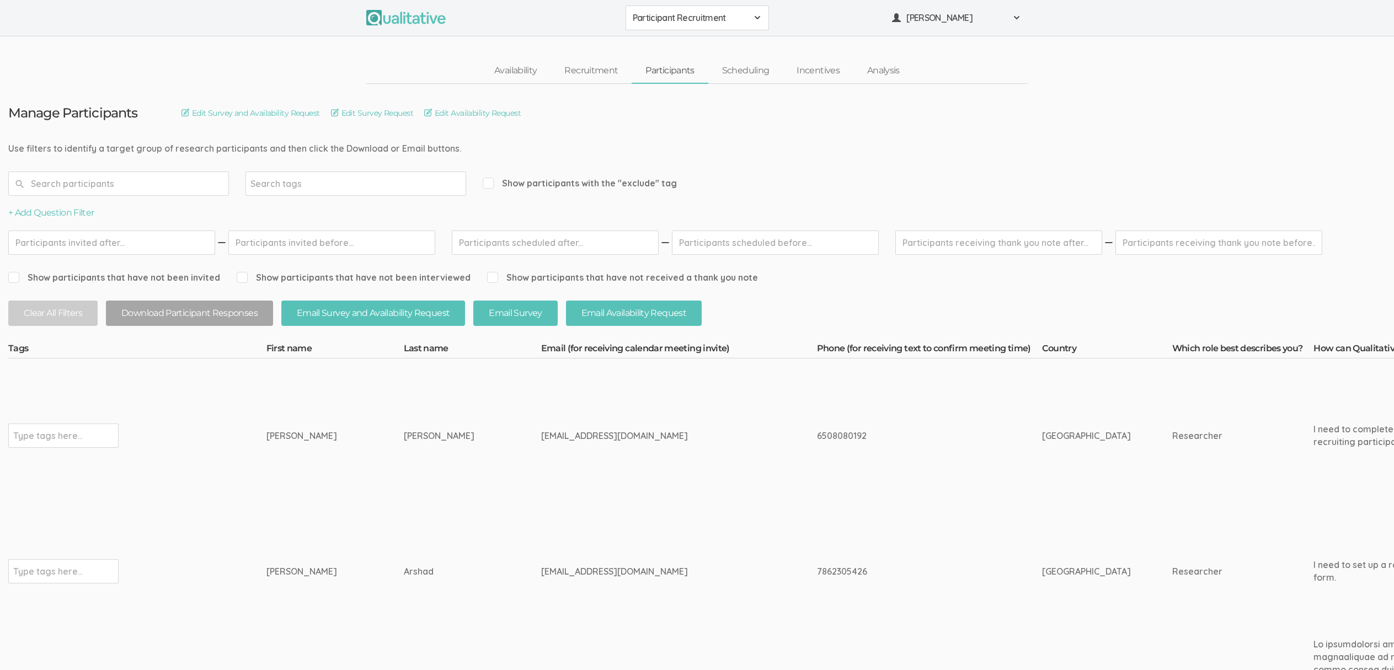
scroll to position [905, 0]
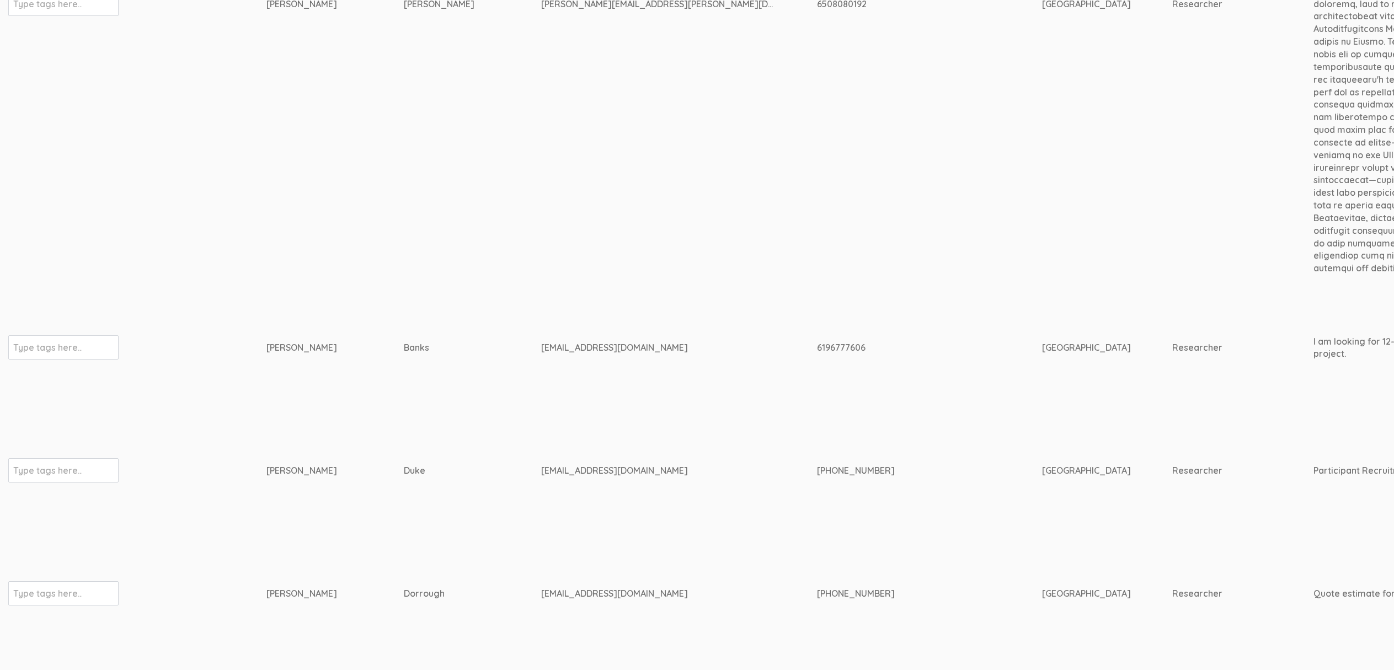
click at [541, 342] on td "mistikal143@gmail.com" at bounding box center [679, 347] width 276 height 129
click at [541, 342] on div "mistikal143@gmail.com" at bounding box center [658, 348] width 235 height 13
copy tr "mistikal143@gmail.com"
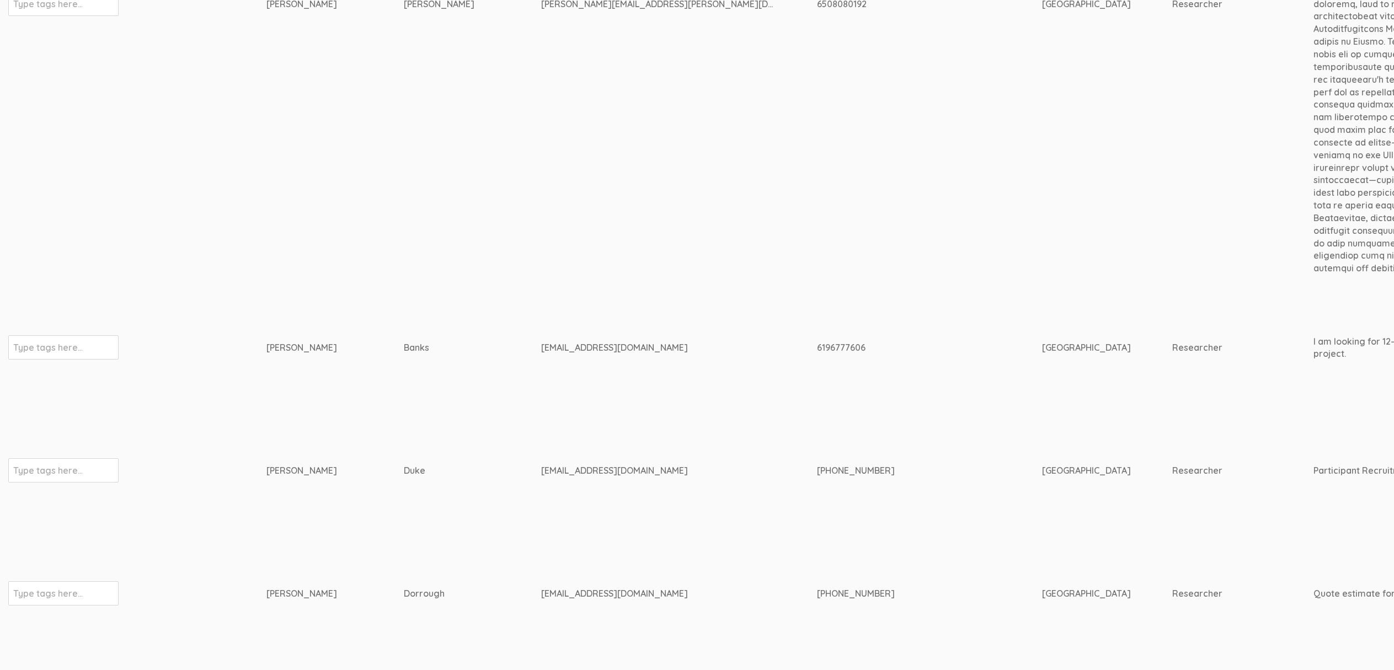
click at [855, 178] on td "6508080192" at bounding box center [929, 4] width 225 height 558
click at [404, 306] on td "Banks" at bounding box center [472, 347] width 137 height 129
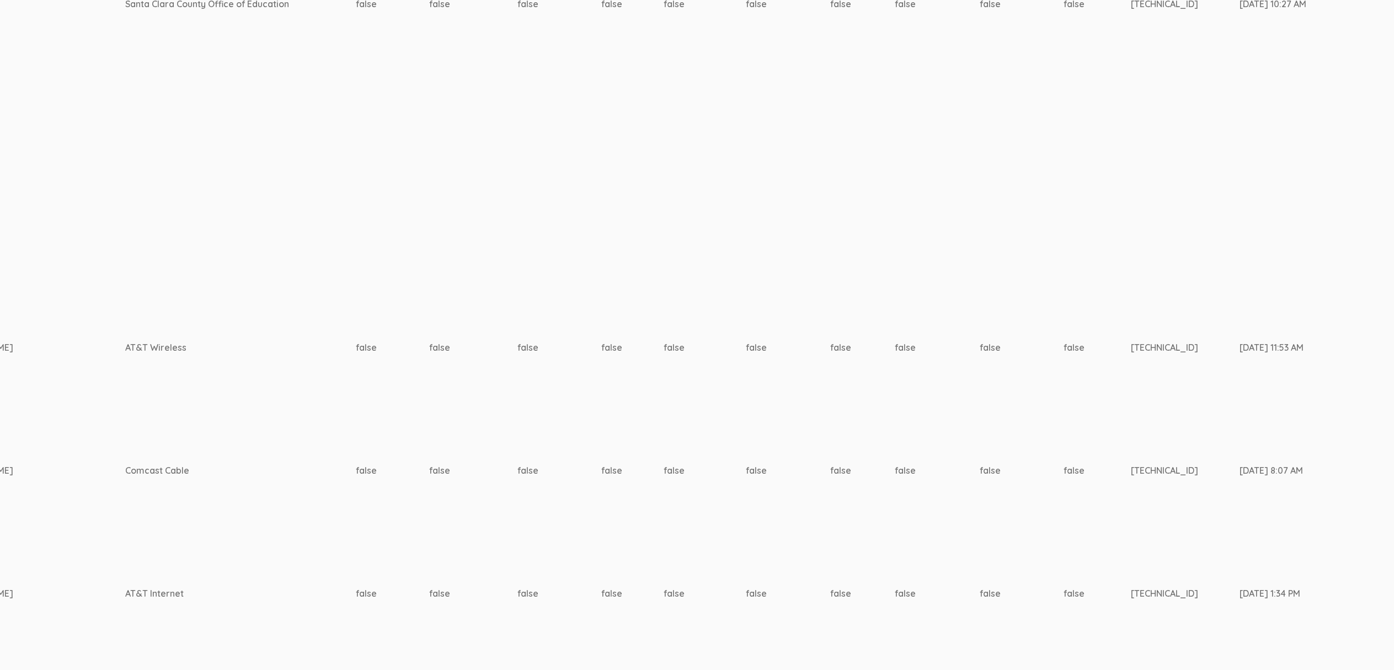
click at [980, 426] on td "false" at bounding box center [1022, 471] width 84 height 117
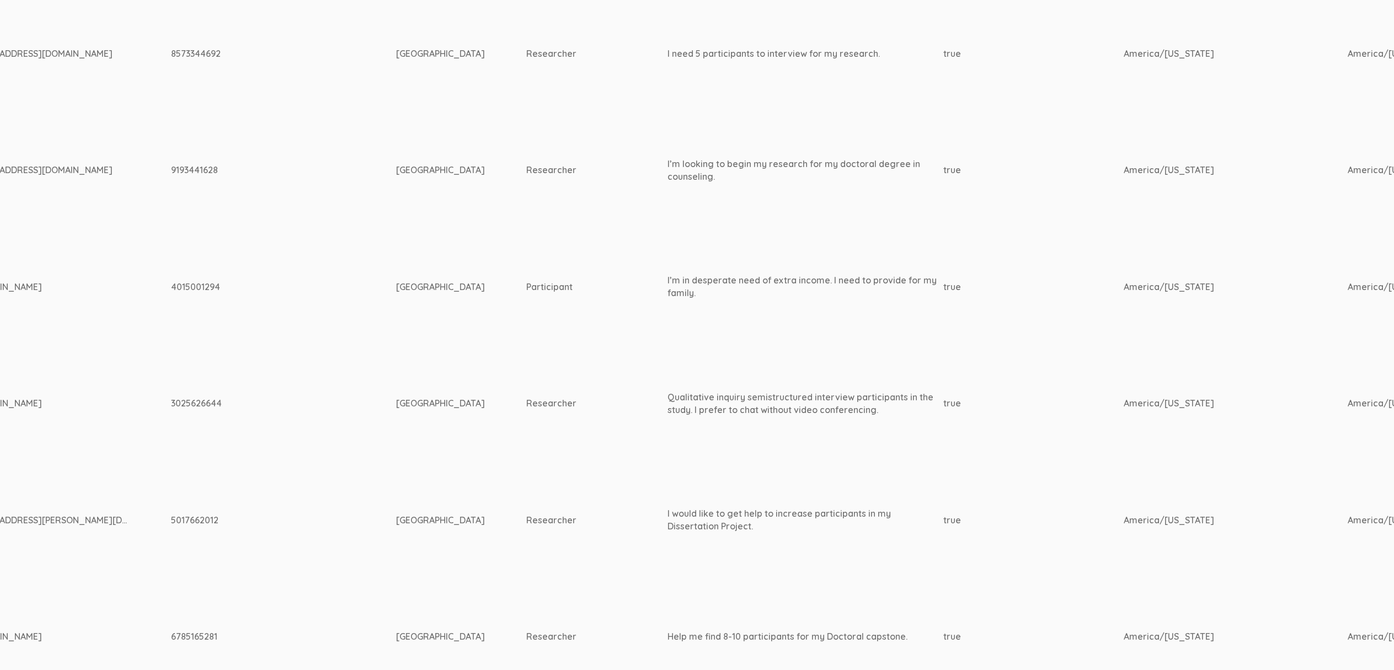
scroll to position [905, 0]
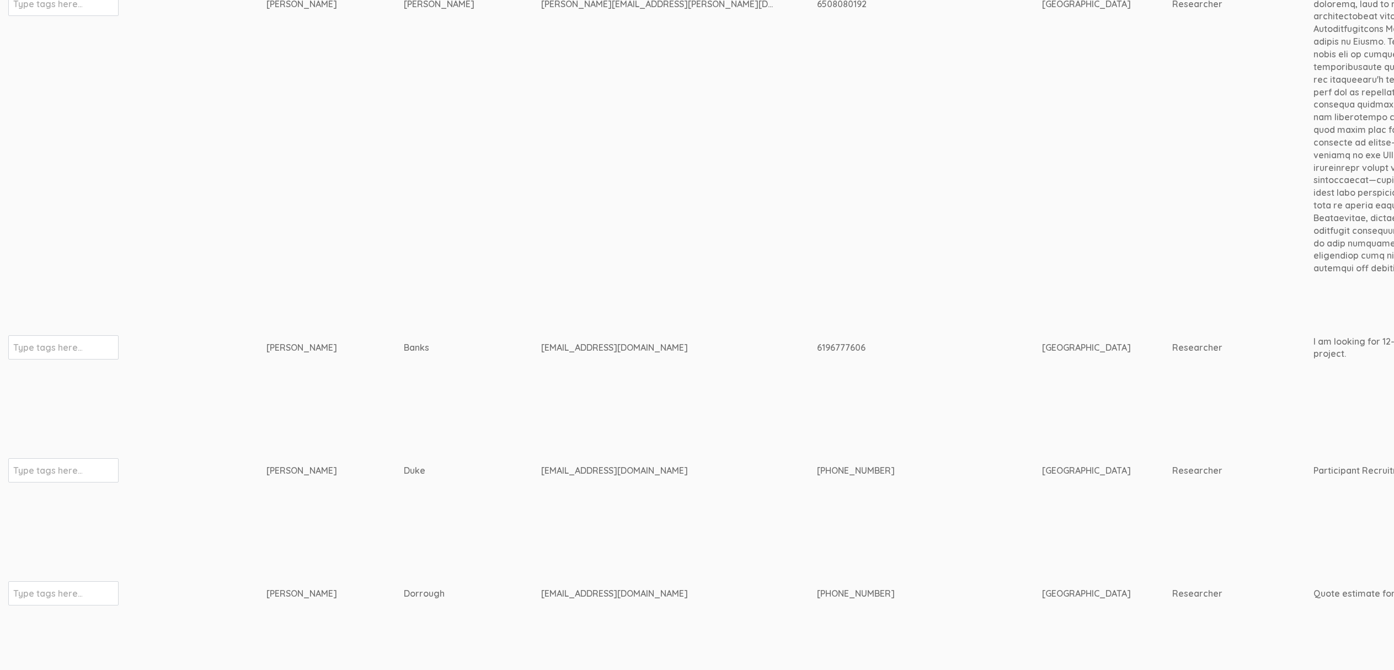
click at [541, 342] on div "mistikal143@gmail.com" at bounding box center [658, 348] width 235 height 13
copy tr "mistikal143@gmail.com"
click at [428, 236] on td "Starks" at bounding box center [472, 4] width 137 height 558
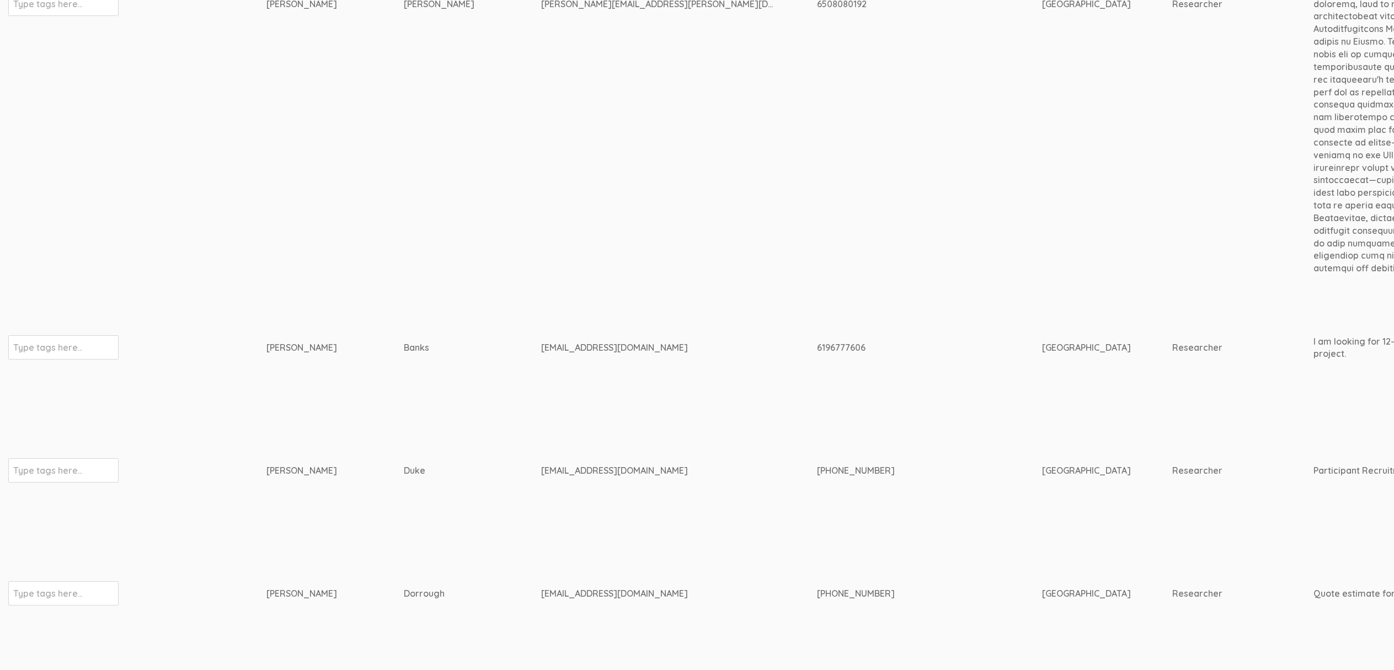
click at [427, 398] on td "Banks" at bounding box center [472, 347] width 137 height 129
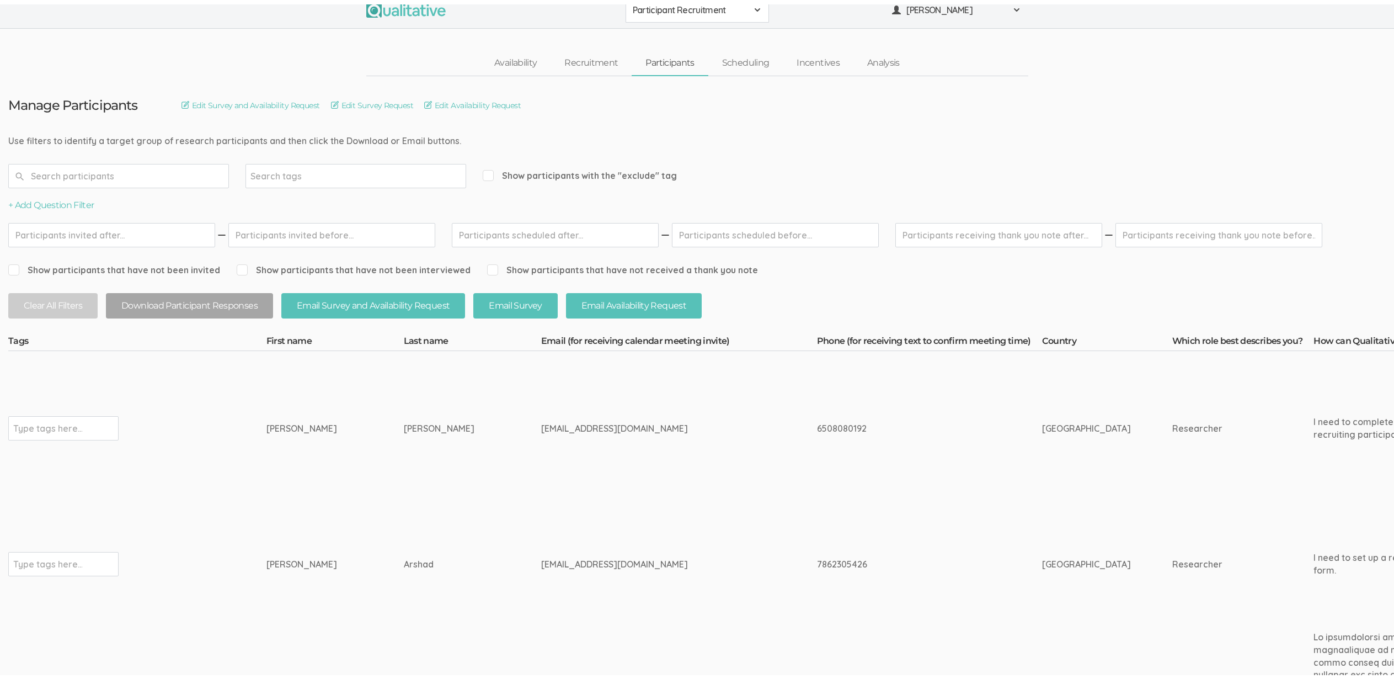
scroll to position [0, 0]
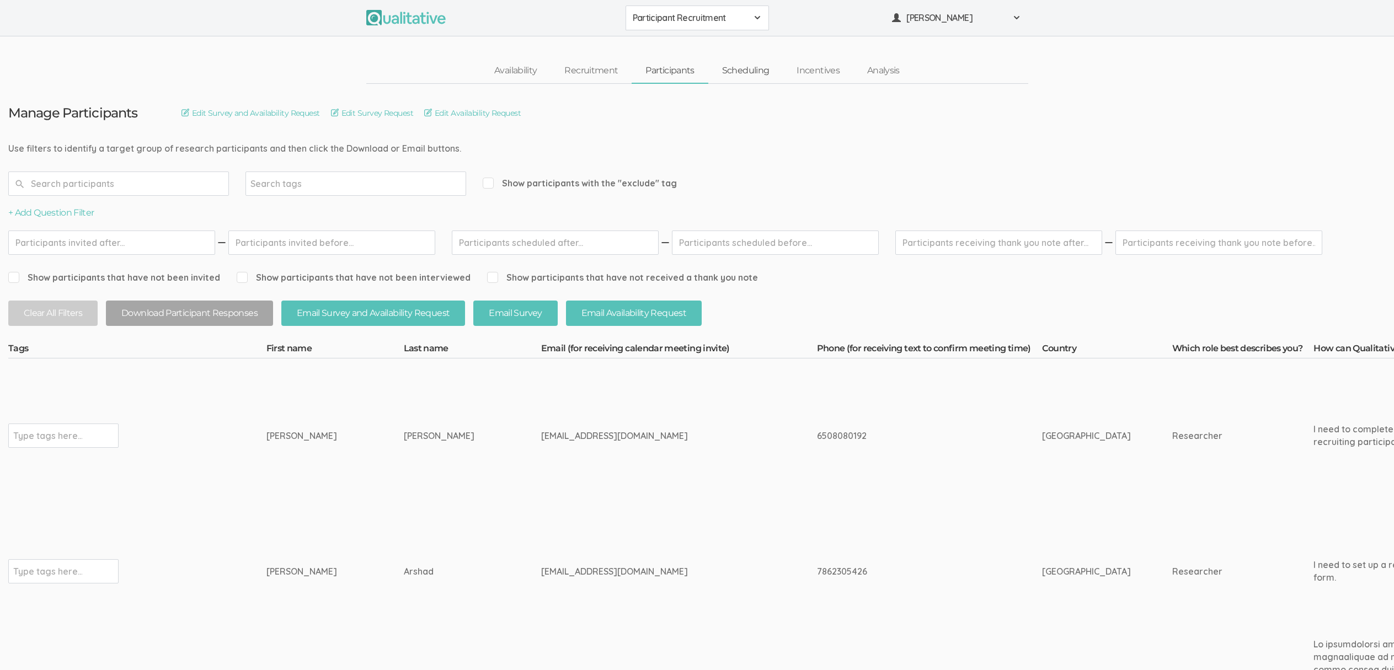
click at [760, 76] on link "Scheduling" at bounding box center [746, 71] width 75 height 24
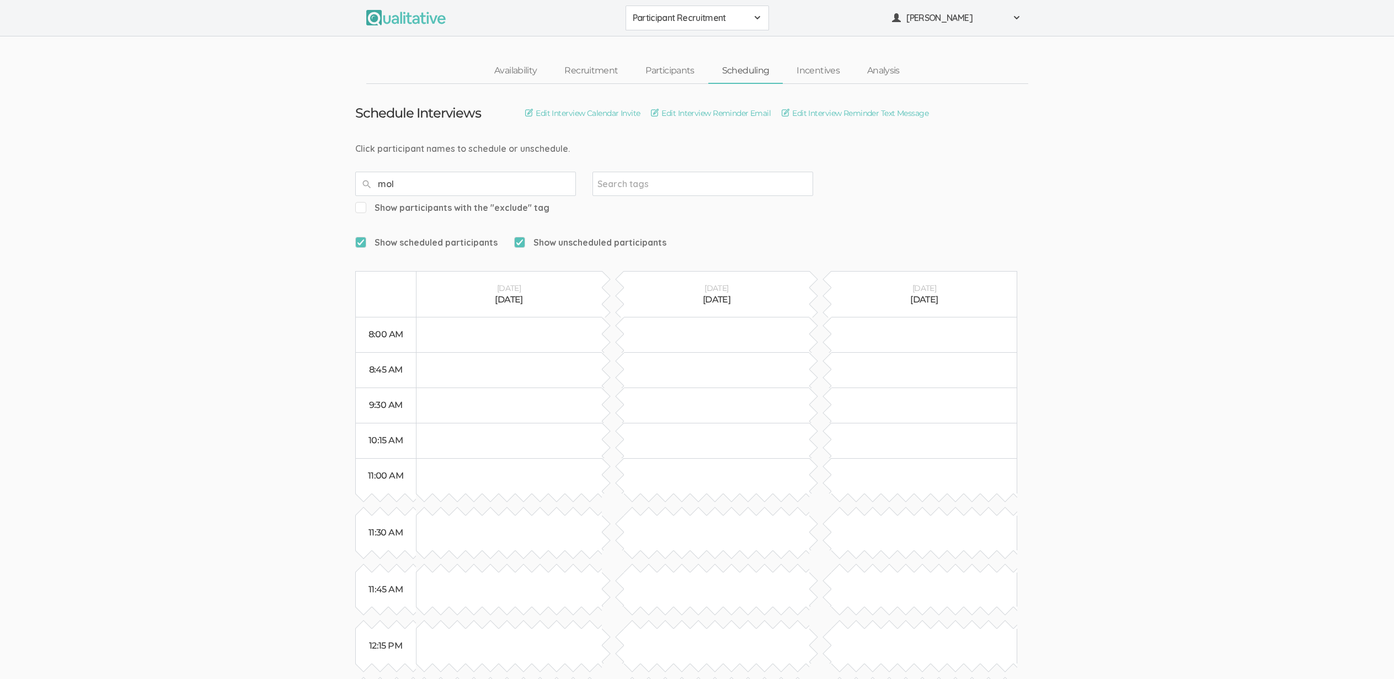
type input "moly"
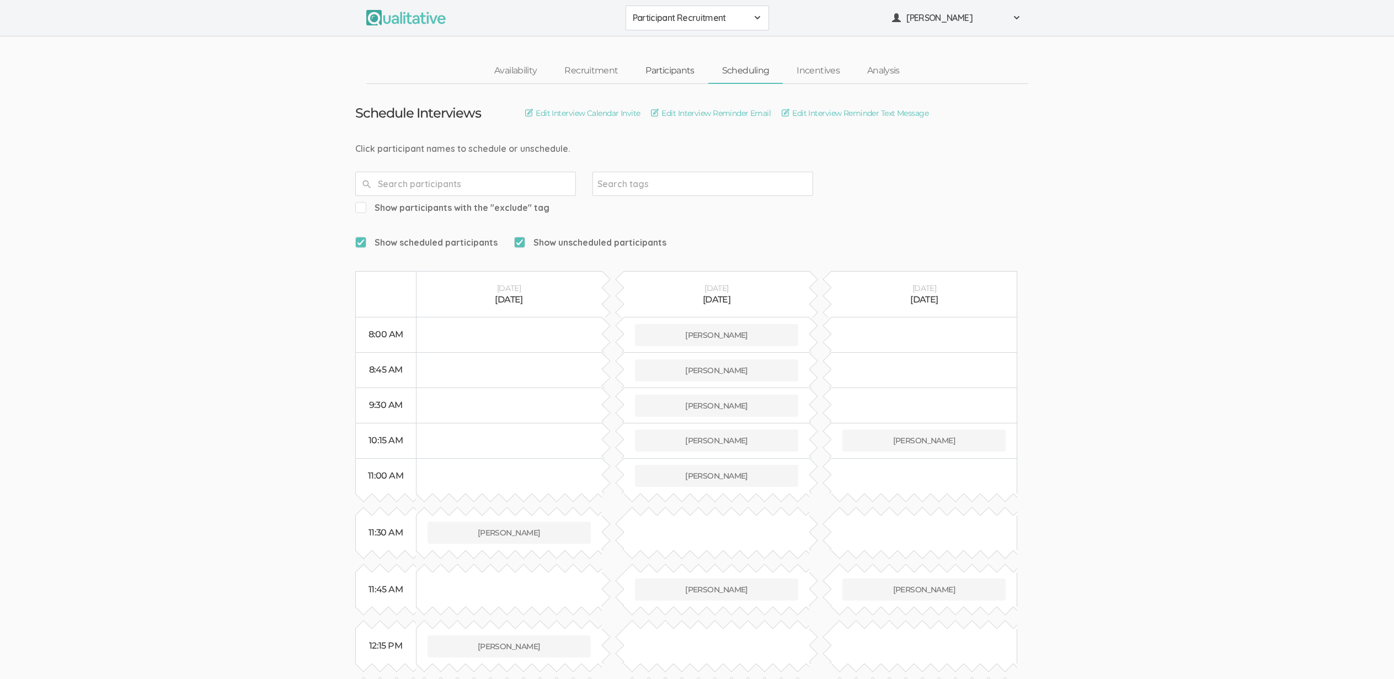
click at [672, 60] on link "Participants" at bounding box center [670, 71] width 76 height 24
click at [671, 67] on link "Participants" at bounding box center [670, 71] width 76 height 24
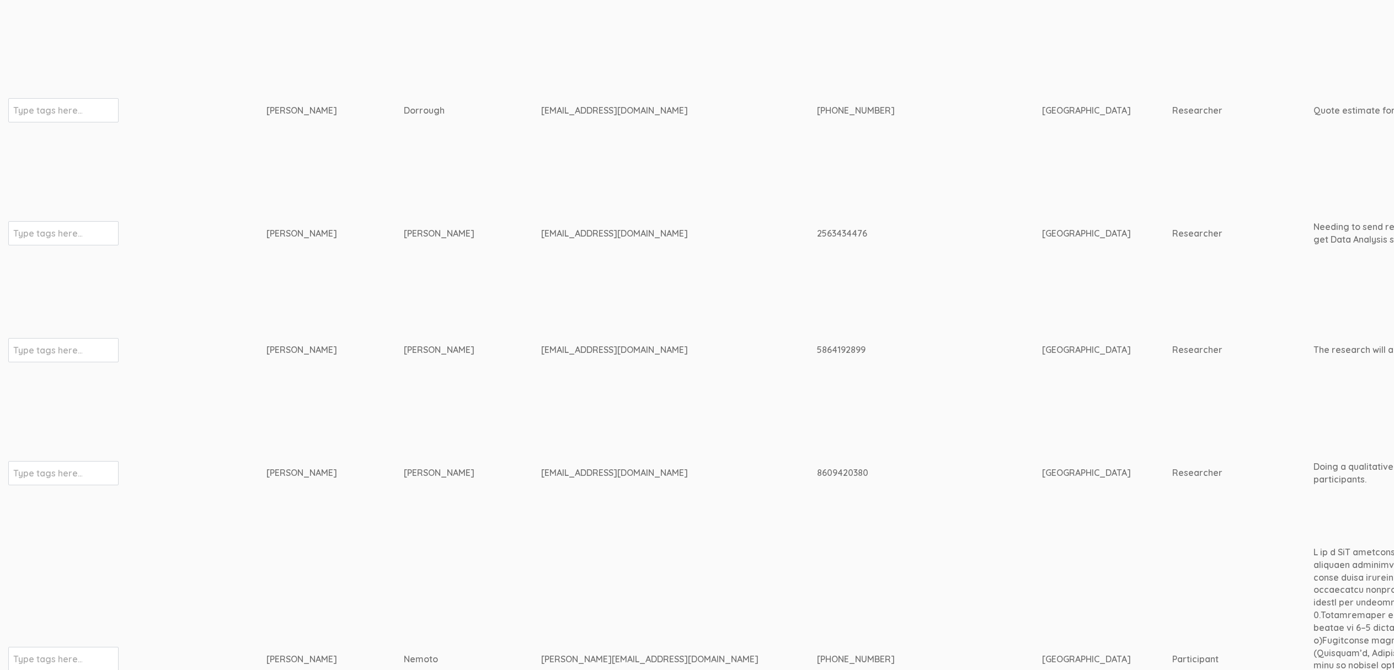
scroll to position [1388, 0]
click at [817, 467] on div "8609420380" at bounding box center [909, 473] width 184 height 13
copy div "8609420380"
click at [269, 467] on div "Molly" at bounding box center [315, 473] width 96 height 13
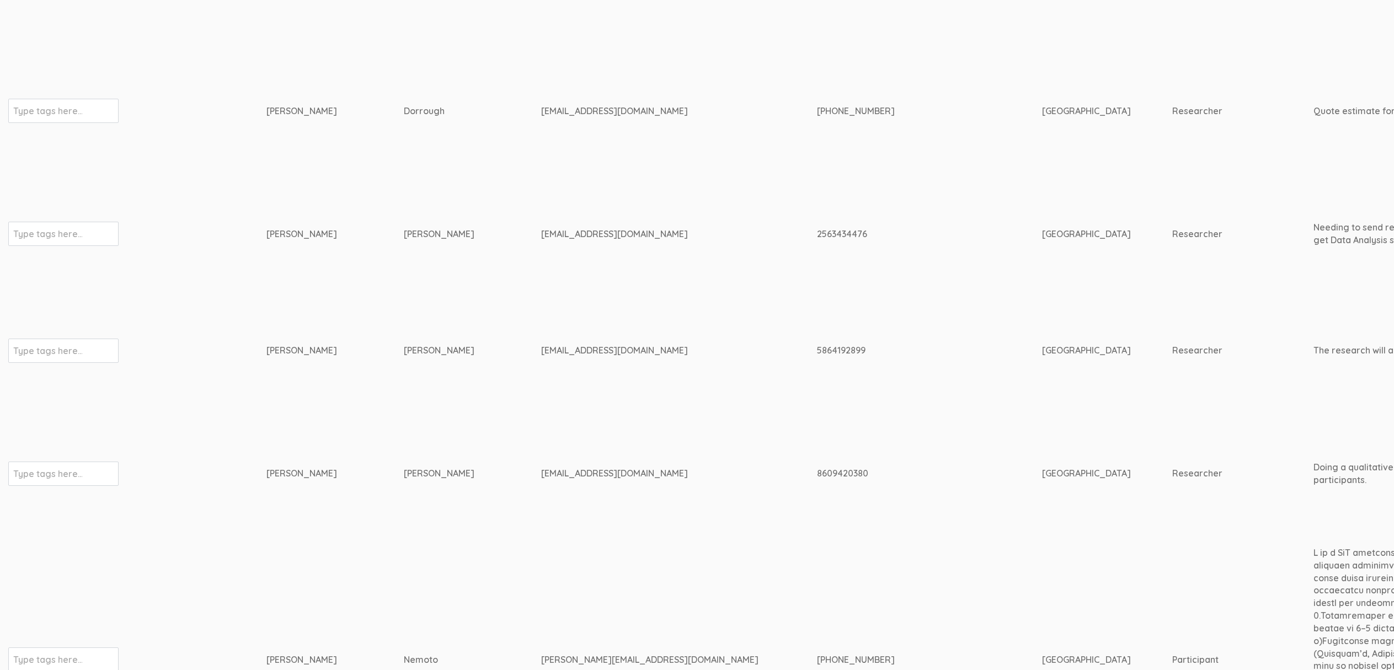
click at [269, 467] on div "Molly" at bounding box center [315, 473] width 96 height 13
copy div "Molly"
click at [404, 467] on div "Schroder" at bounding box center [452, 473] width 96 height 13
copy div "Schroder"
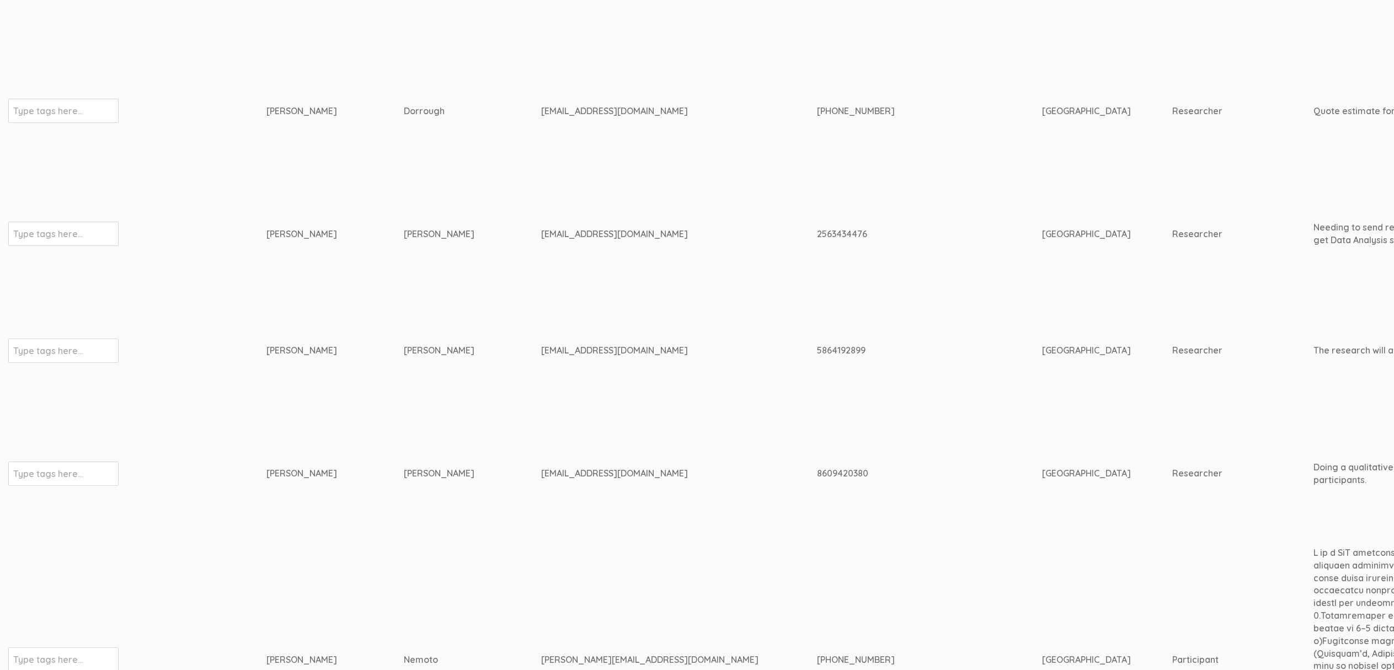
click at [412, 159] on td "Dorrough" at bounding box center [472, 110] width 137 height 129
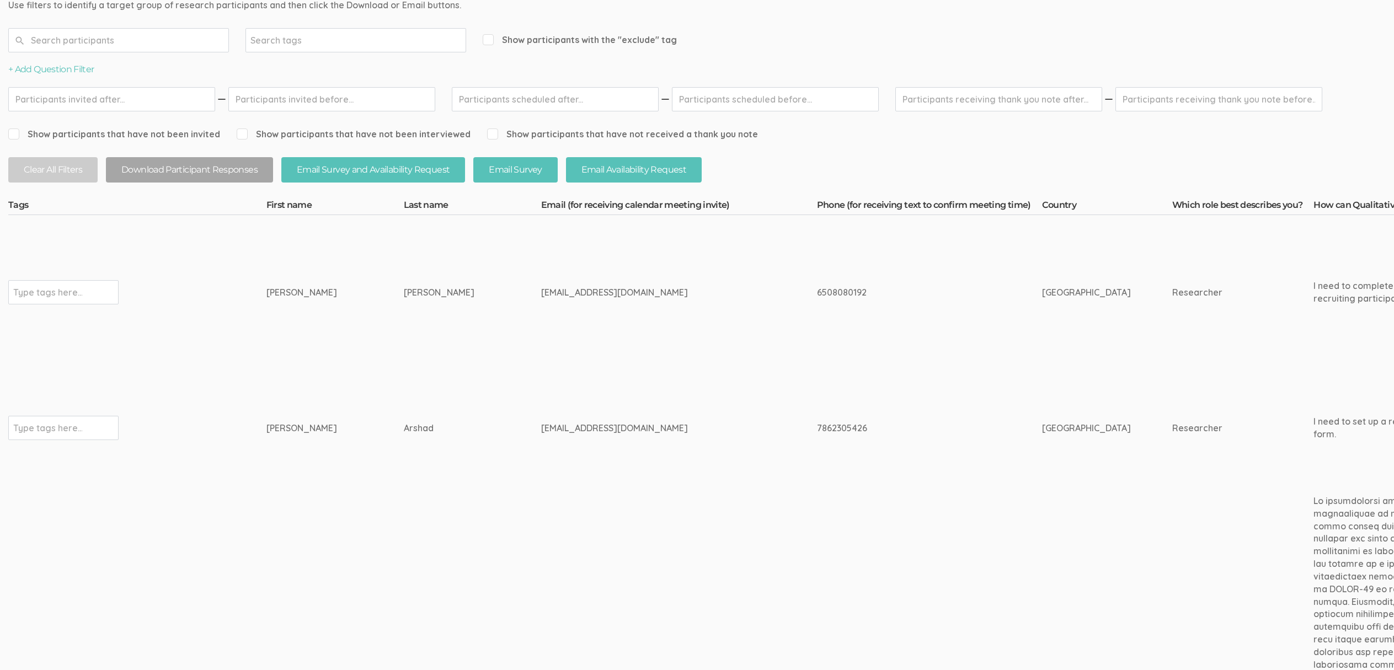
scroll to position [0, 0]
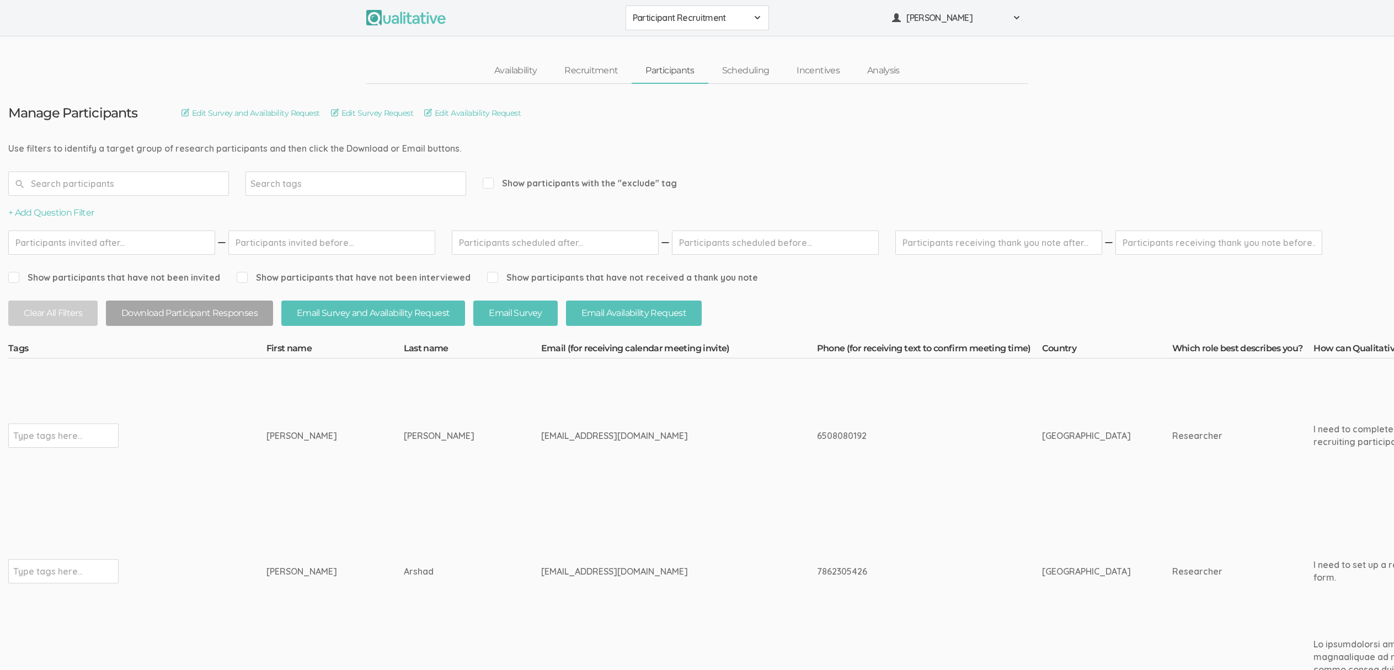
click at [334, 443] on td "Erica" at bounding box center [335, 436] width 137 height 155
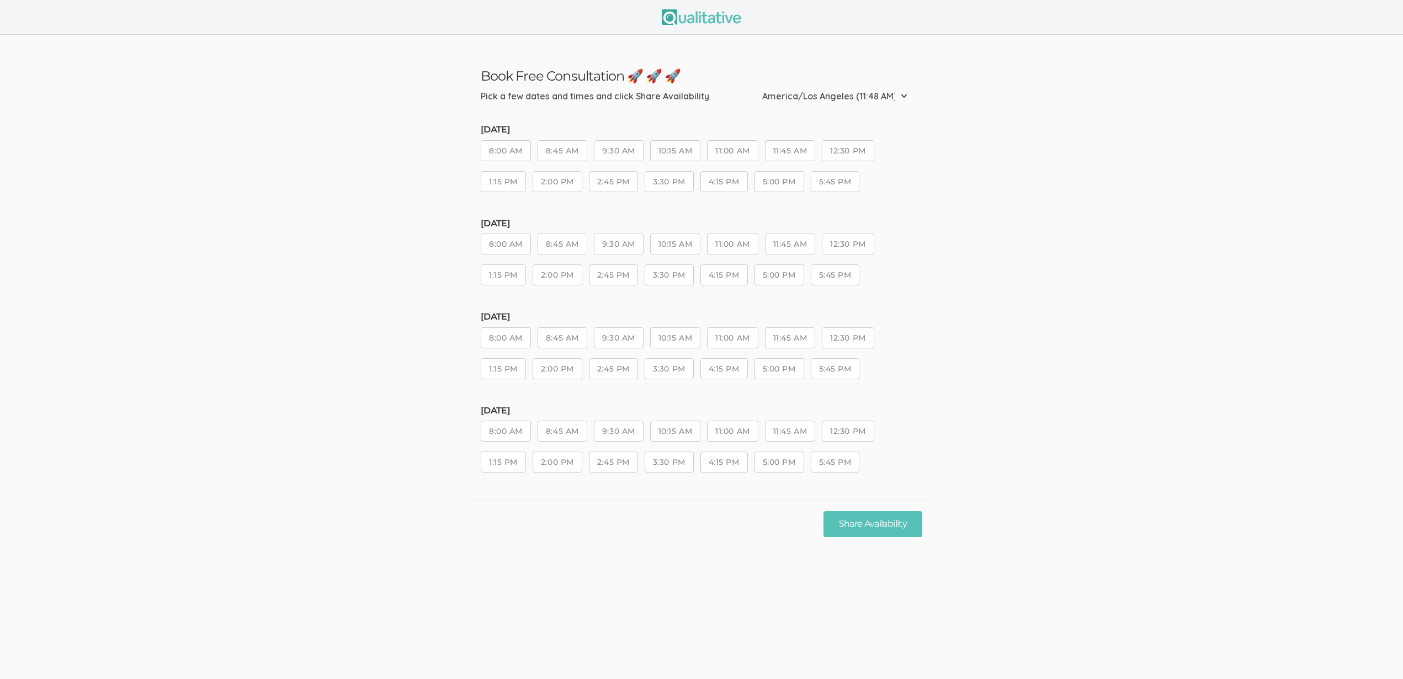
click at [1074, 404] on ui-view "Book Free Consultation 🚀 🚀 🚀 Pick a few dates and times and click Share Availab…" at bounding box center [701, 291] width 1403 height 513
